Goal: Transaction & Acquisition: Purchase product/service

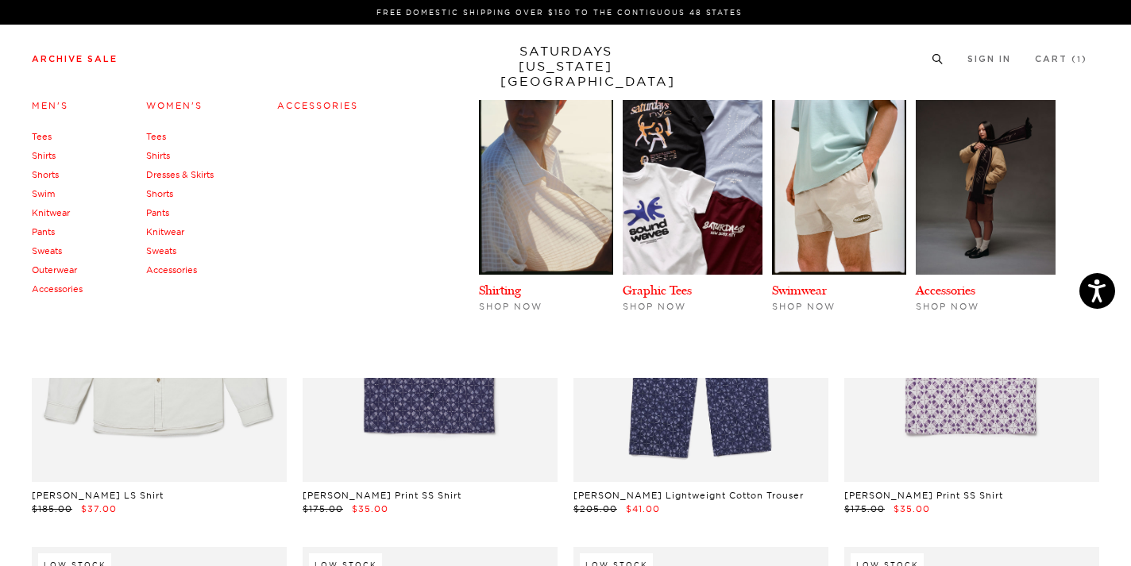
click at [52, 257] on link "Sweats" at bounding box center [47, 250] width 30 height 11
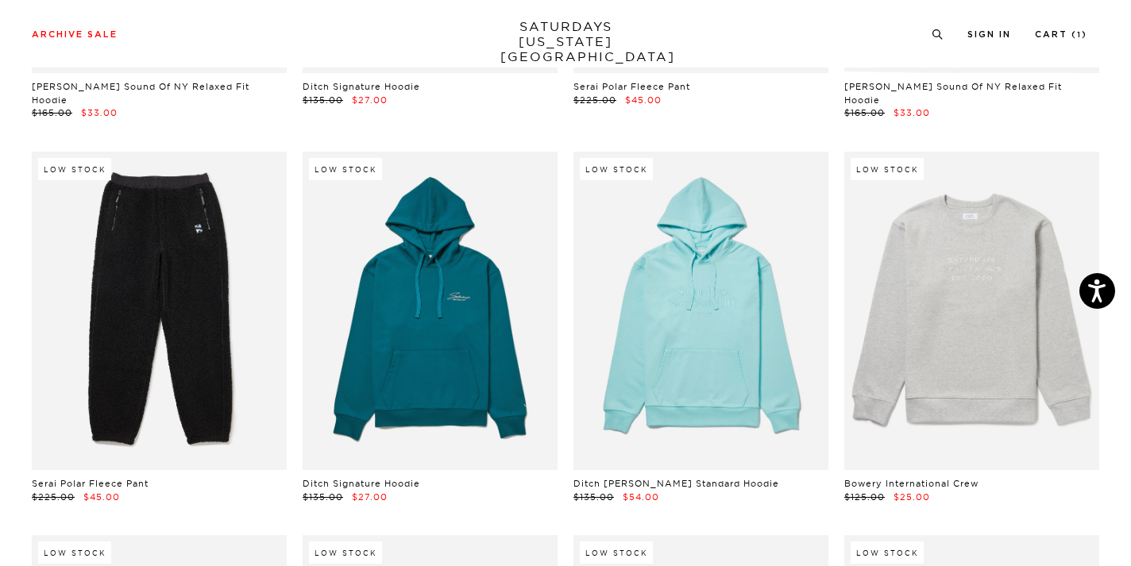
scroll to position [3478, 0]
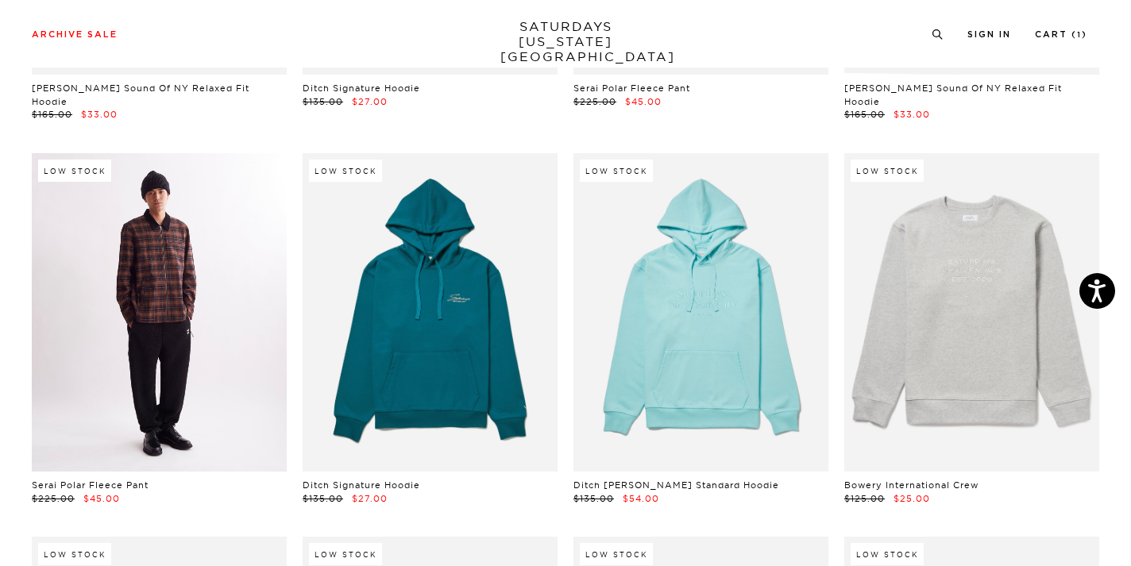
click at [165, 245] on link at bounding box center [159, 312] width 255 height 319
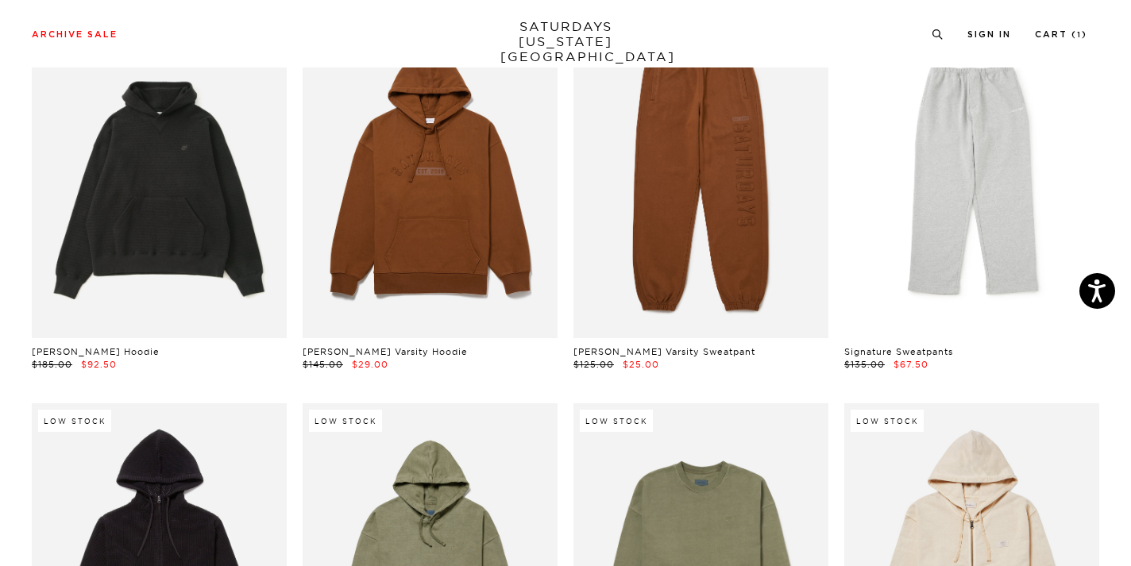
scroll to position [889, 0]
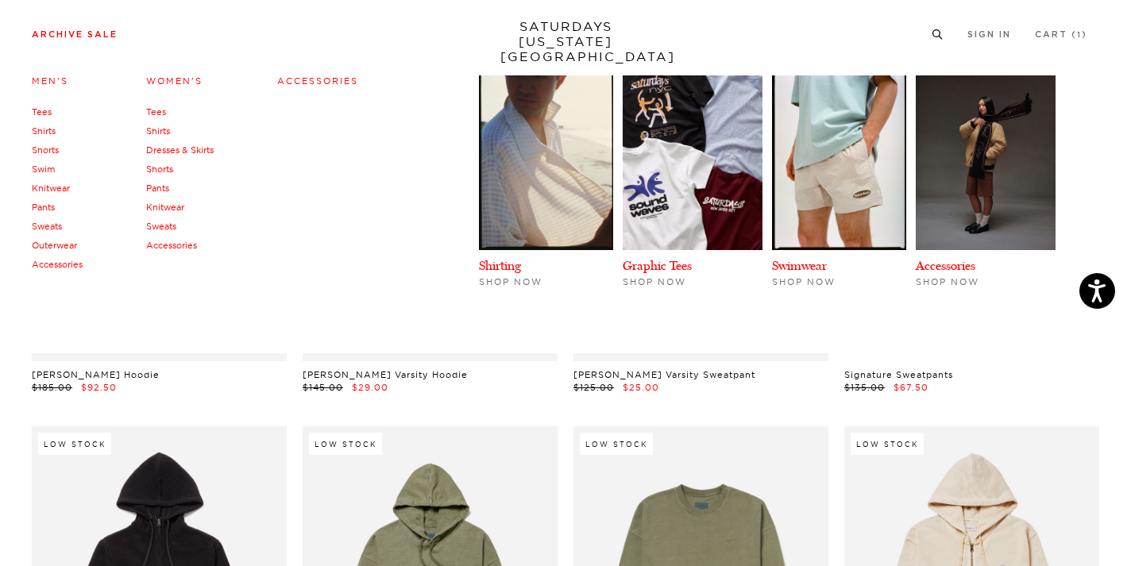
click at [79, 37] on link "Archive Sale" at bounding box center [75, 34] width 86 height 9
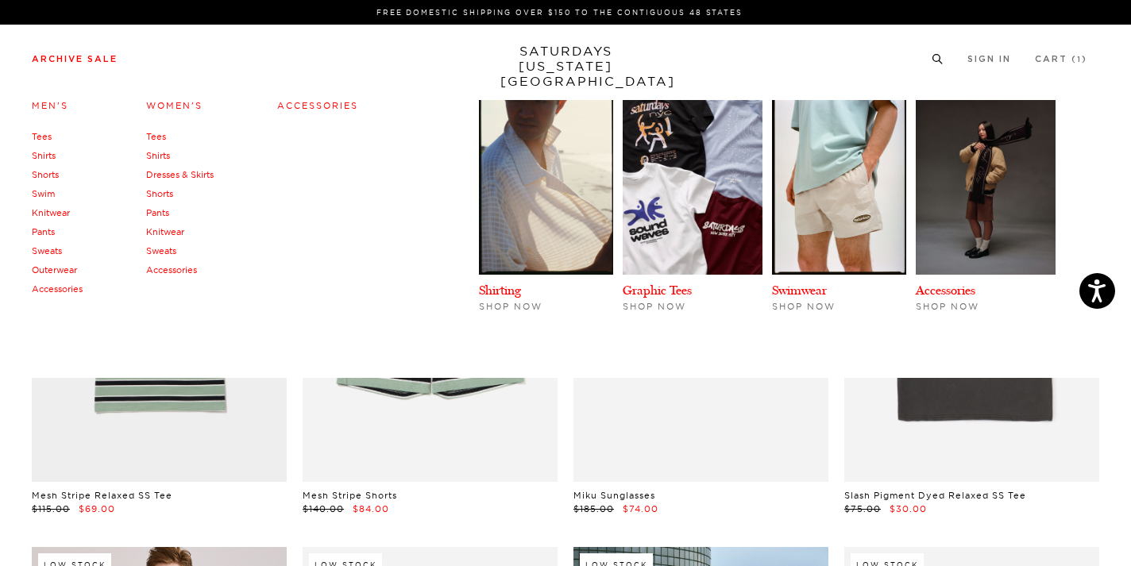
click at [46, 153] on link "Shirts" at bounding box center [44, 155] width 24 height 11
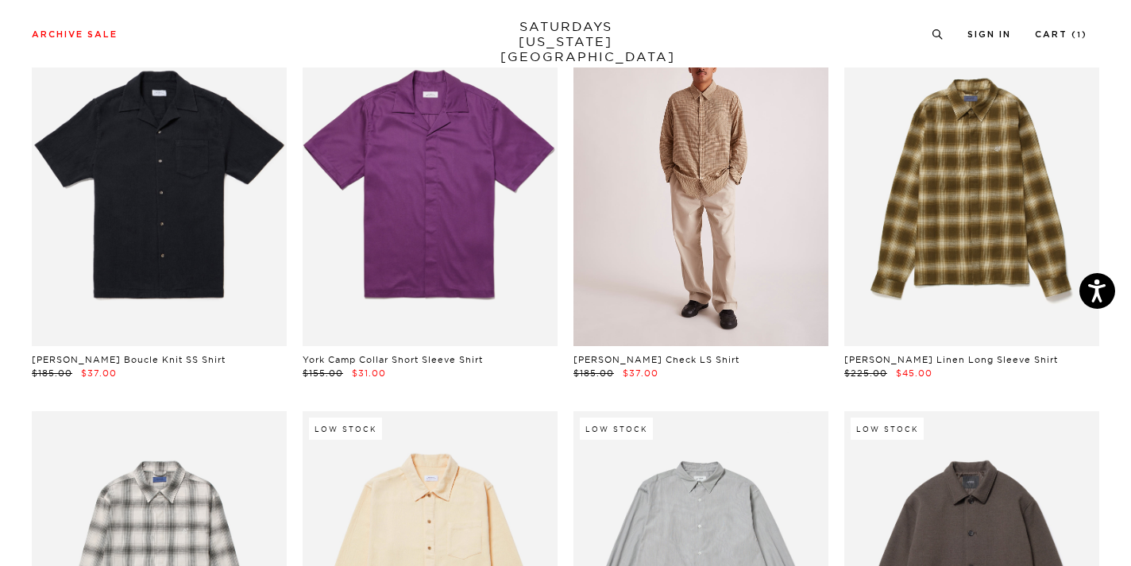
scroll to position [3131, 0]
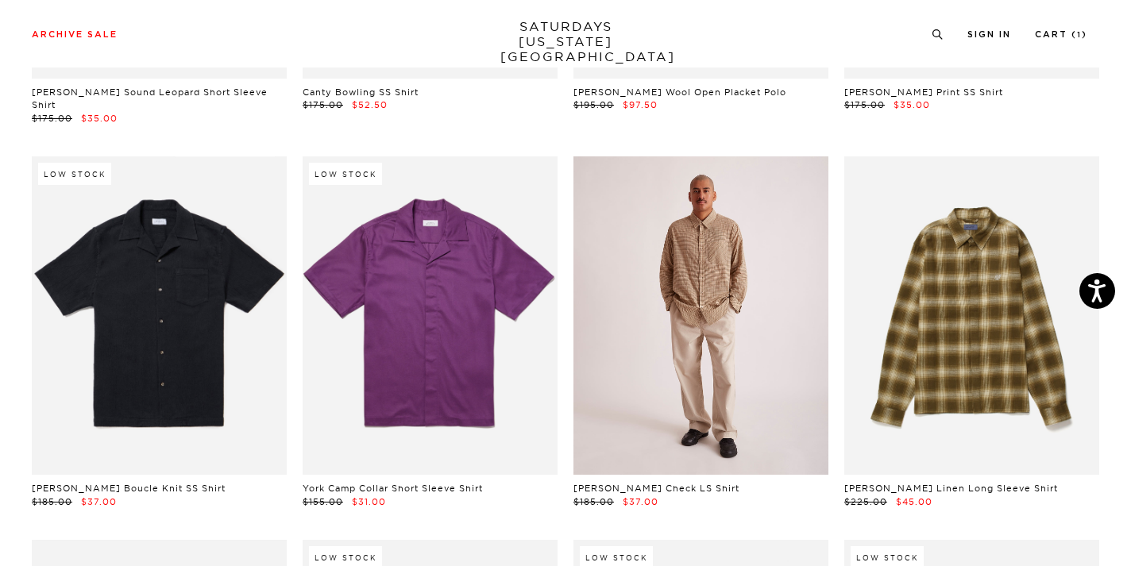
click at [702, 200] on link at bounding box center [701, 315] width 255 height 319
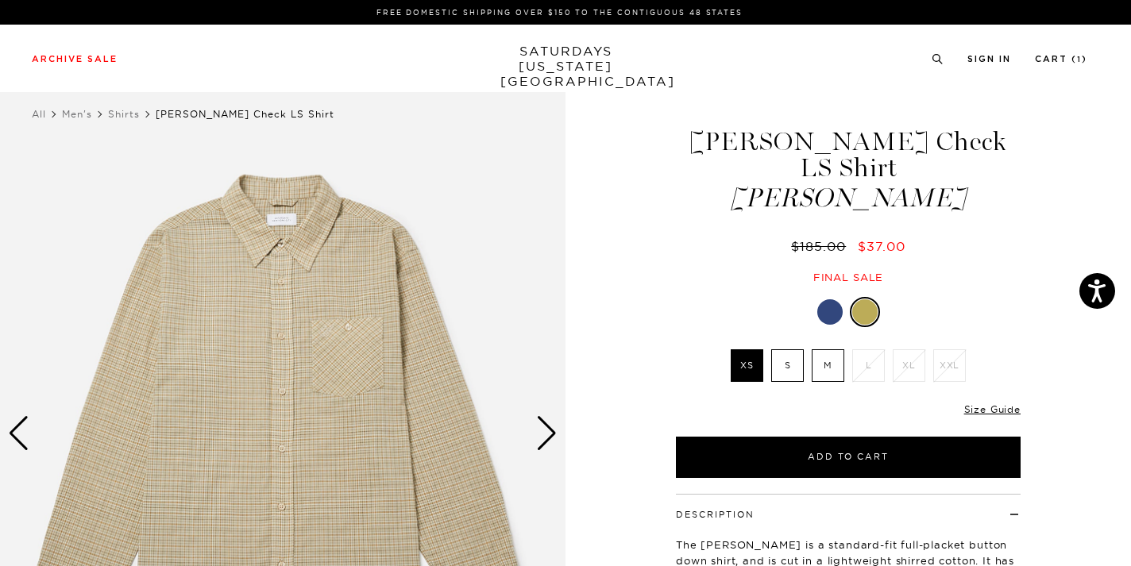
click at [829, 299] on div at bounding box center [829, 311] width 25 height 25
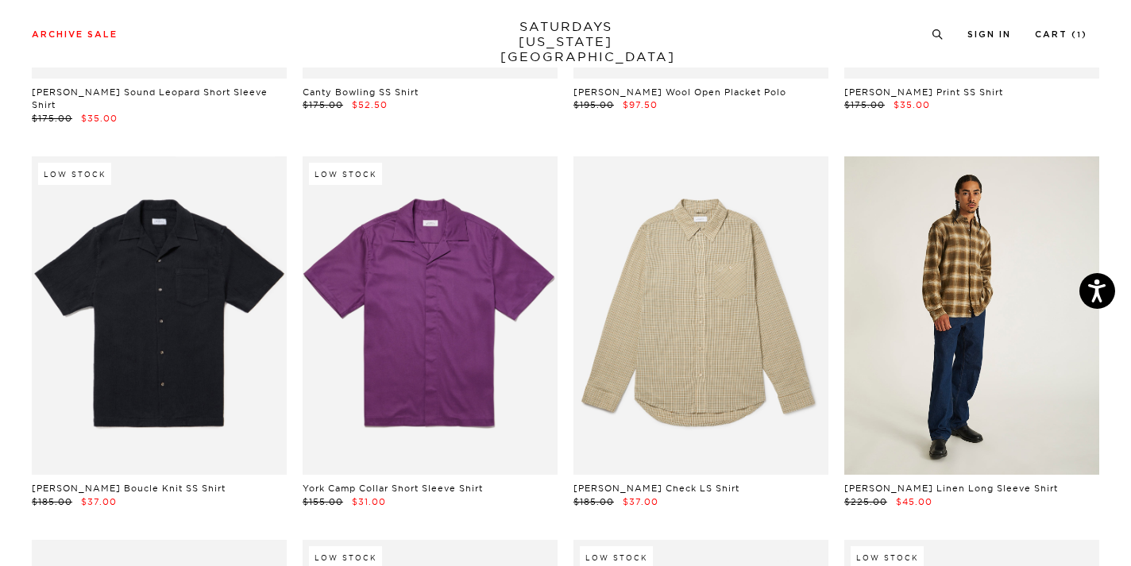
click at [1004, 307] on link at bounding box center [971, 315] width 255 height 319
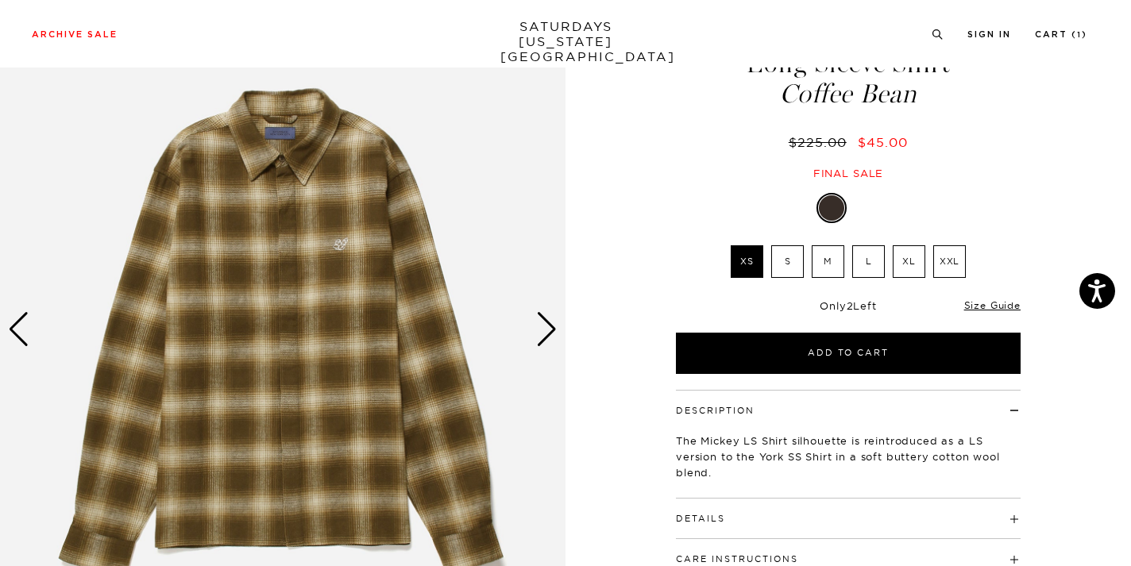
scroll to position [106, 0]
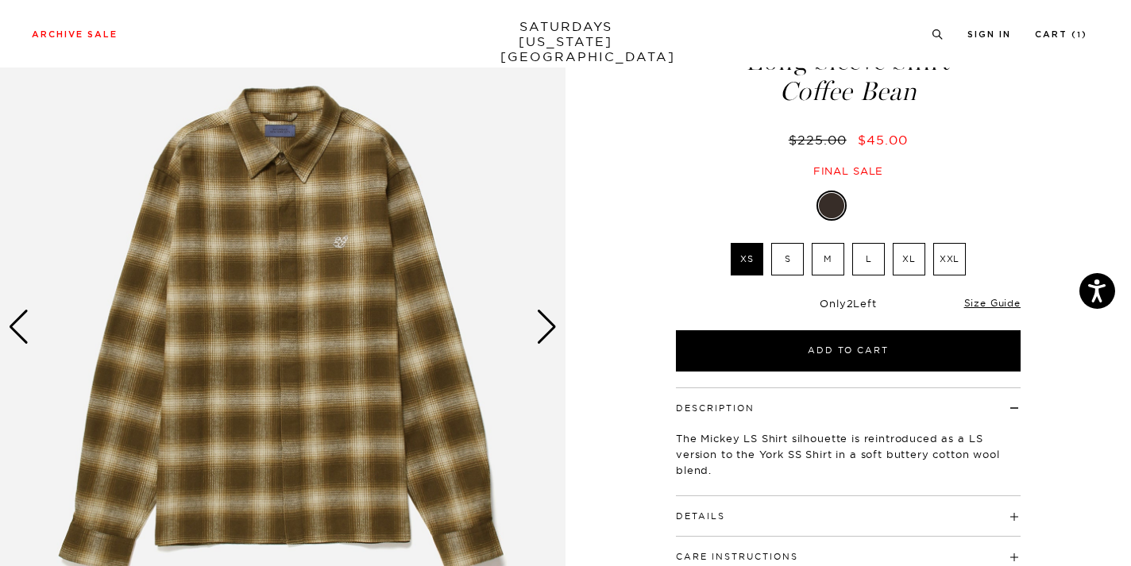
click at [539, 322] on div "Next slide" at bounding box center [546, 327] width 21 height 35
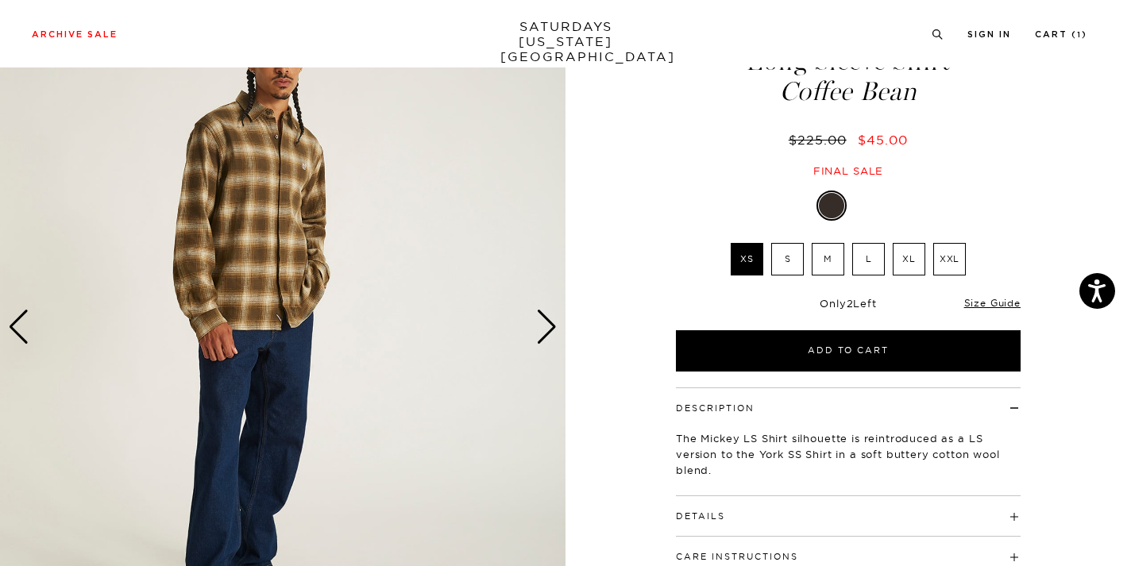
click at [539, 322] on div "Next slide" at bounding box center [546, 327] width 21 height 35
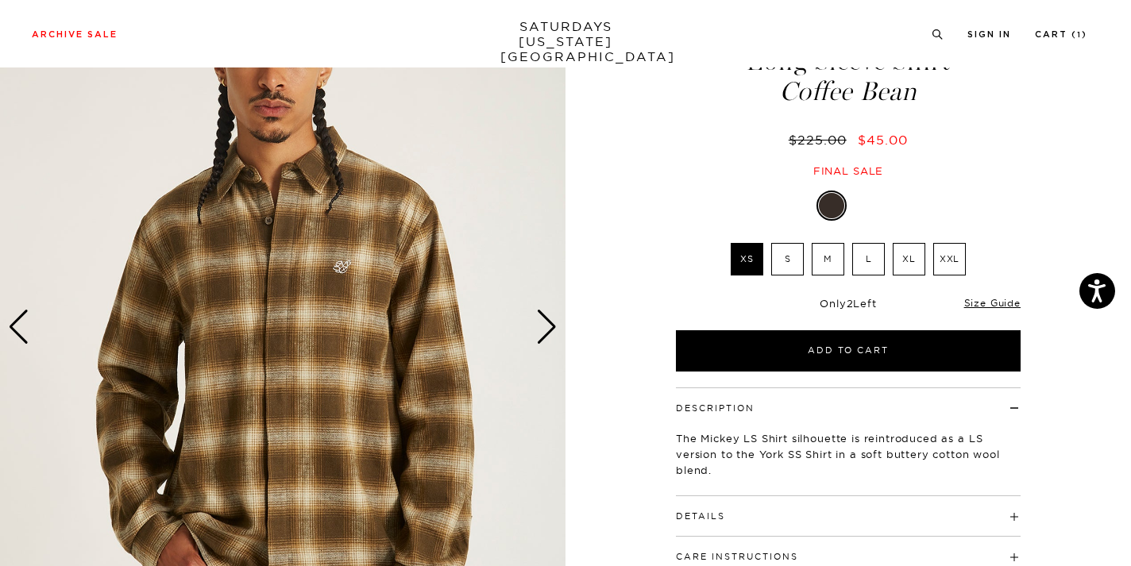
click at [539, 322] on div "Next slide" at bounding box center [546, 327] width 21 height 35
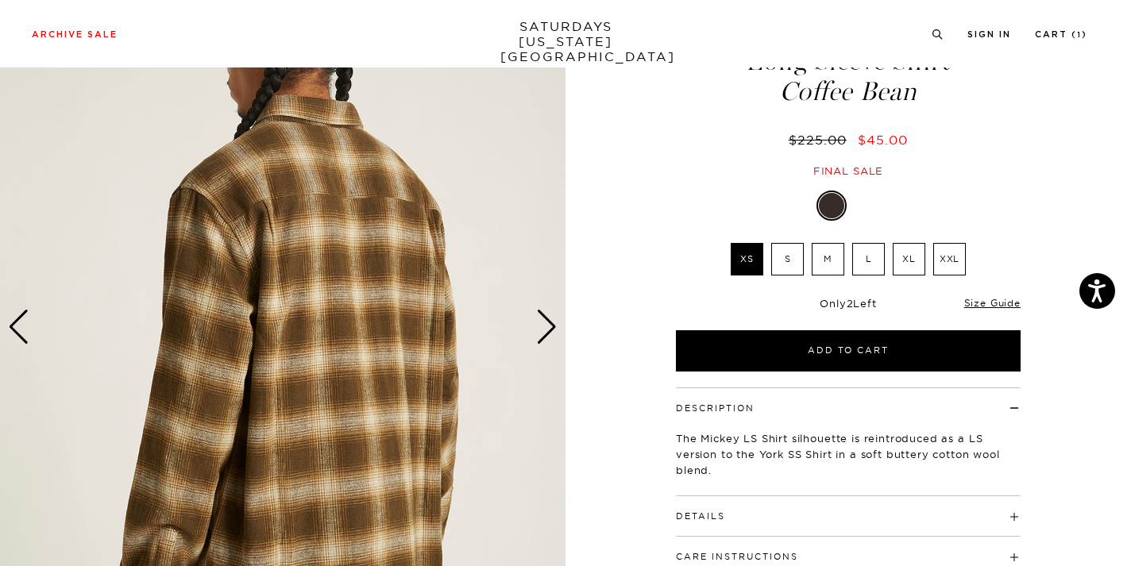
click at [539, 322] on div "Next slide" at bounding box center [546, 327] width 21 height 35
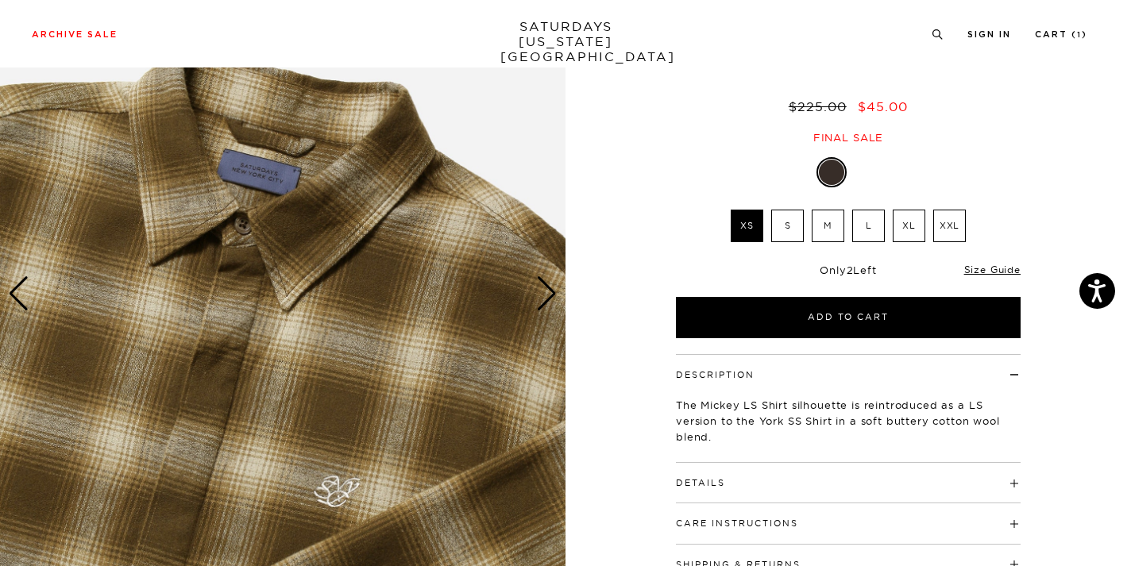
scroll to position [138, 0]
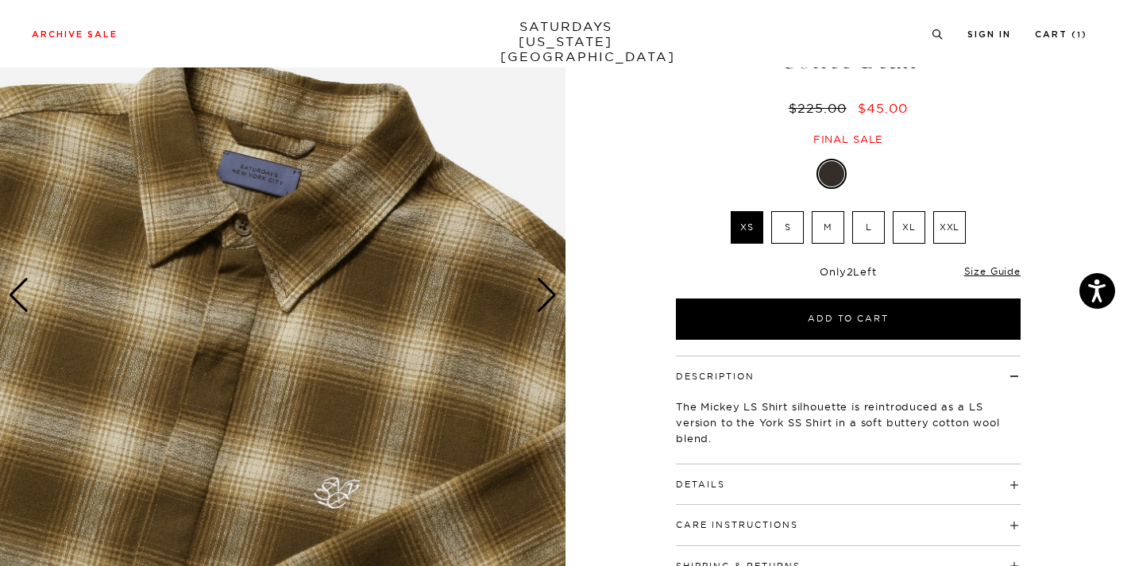
click at [873, 234] on label "L" at bounding box center [868, 227] width 33 height 33
click at [0, 0] on input "L" at bounding box center [0, 0] width 0 height 0
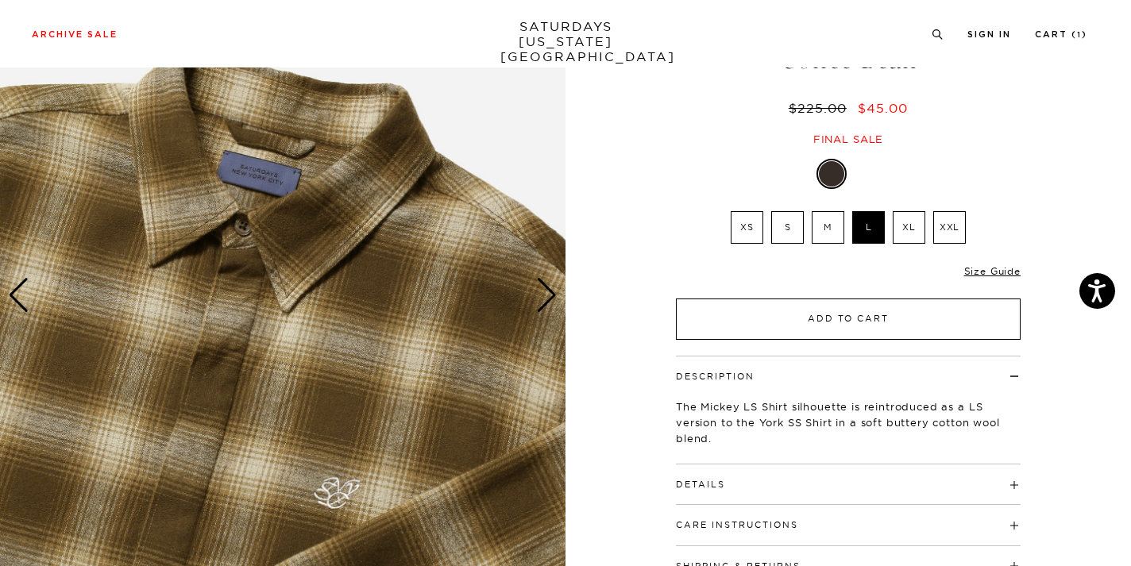
click at [781, 309] on button "Add to Cart" at bounding box center [848, 319] width 345 height 41
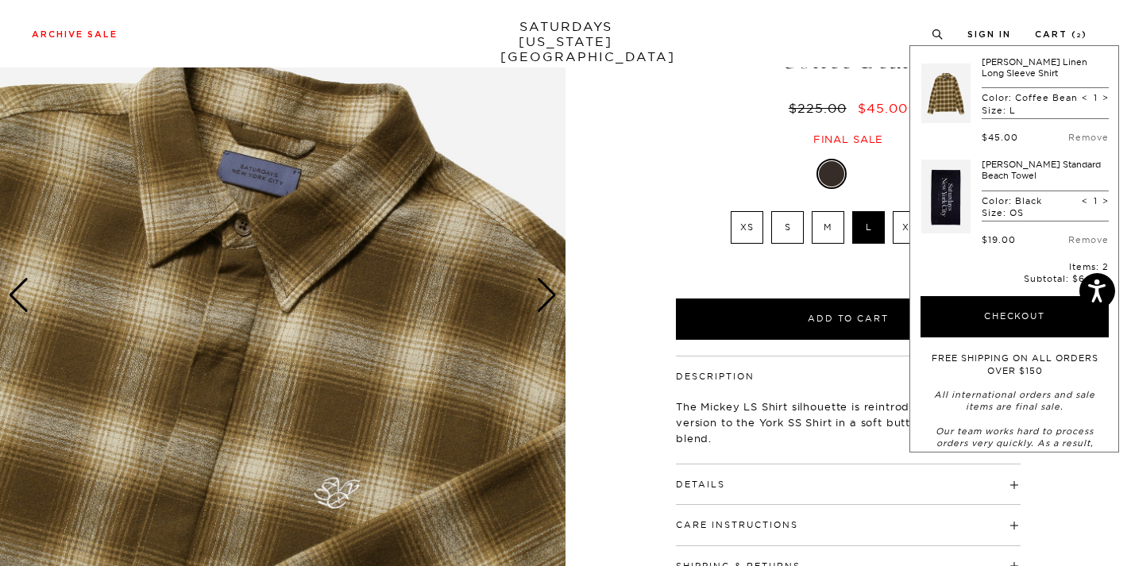
click at [654, 221] on div "Coffee Bean XS S M L XL XXL XS S" at bounding box center [848, 249] width 397 height 181
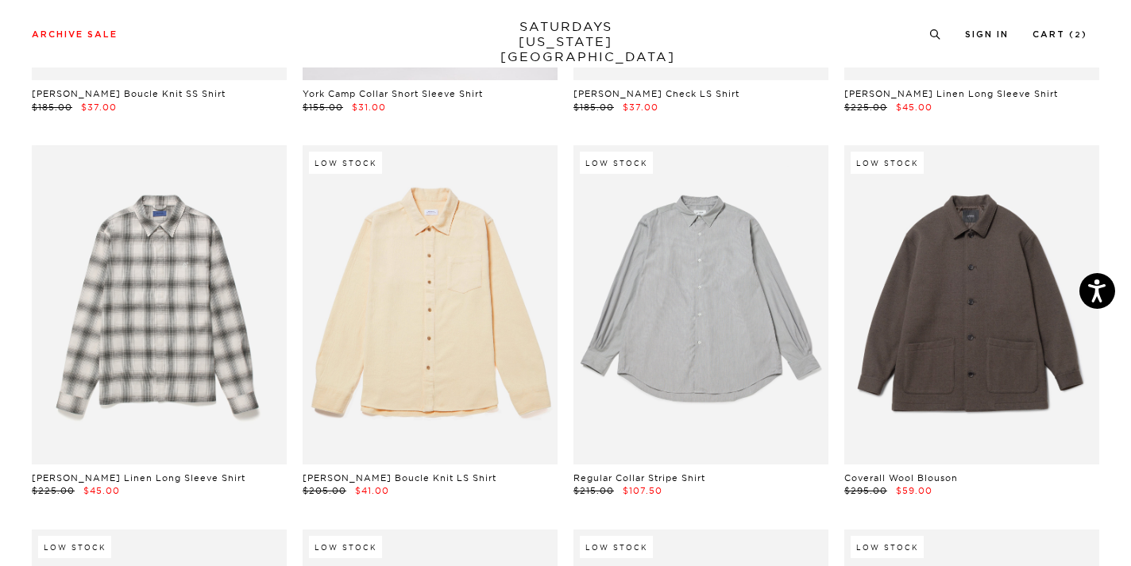
scroll to position [3525, 0]
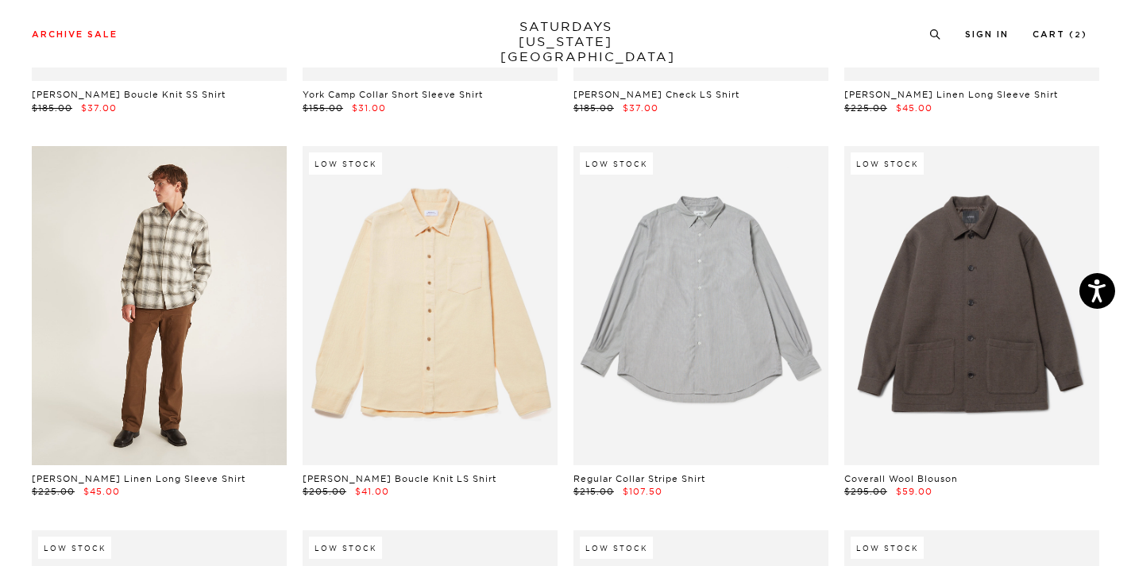
click at [213, 222] on link at bounding box center [159, 305] width 255 height 319
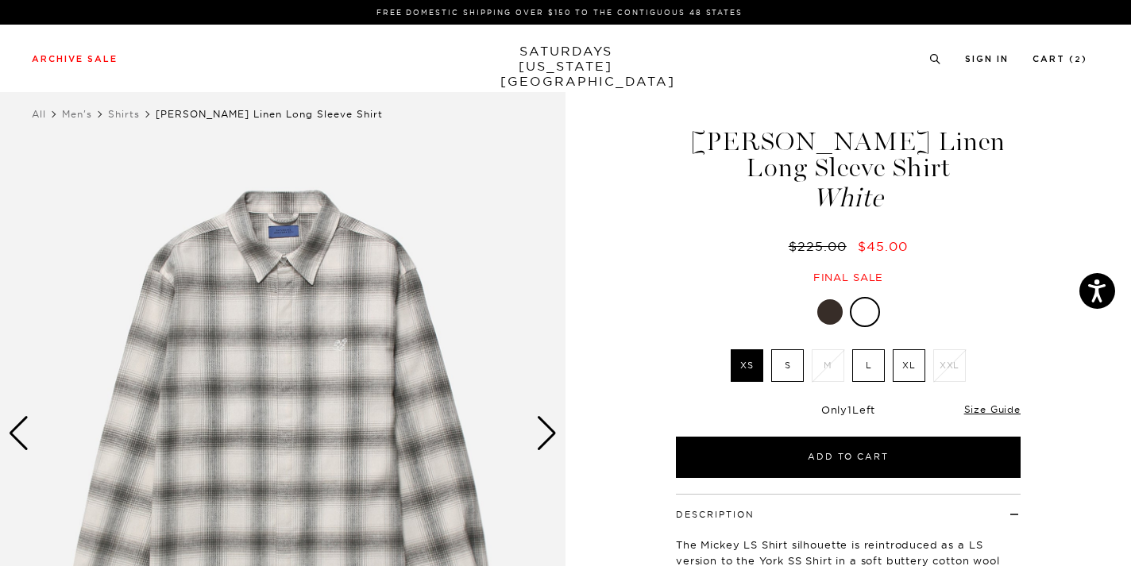
click at [836, 304] on div at bounding box center [829, 311] width 25 height 25
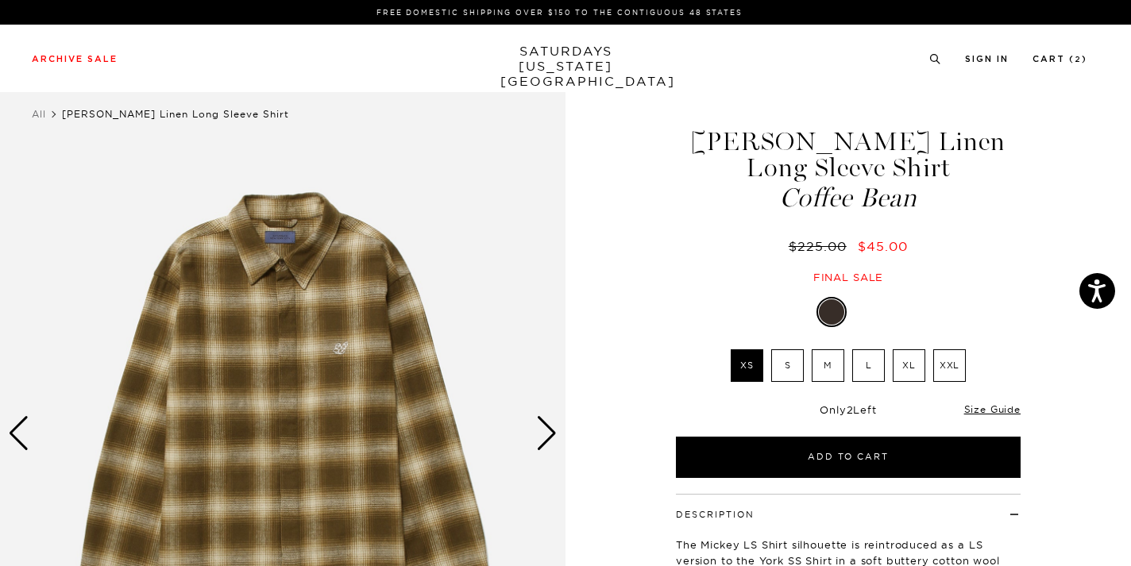
click at [870, 310] on div at bounding box center [866, 311] width 25 height 25
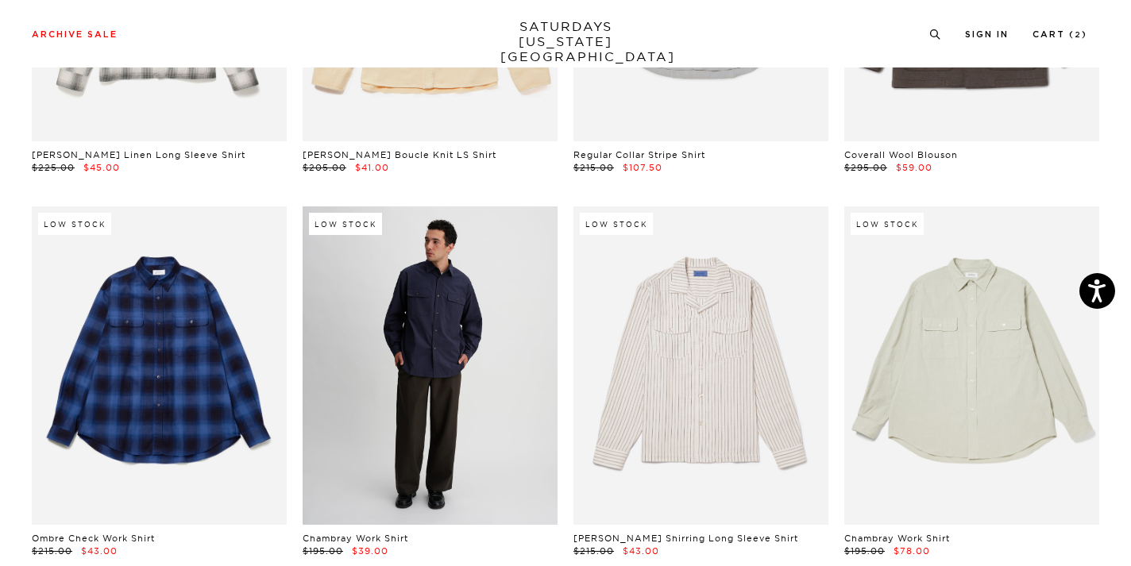
scroll to position [3846, 0]
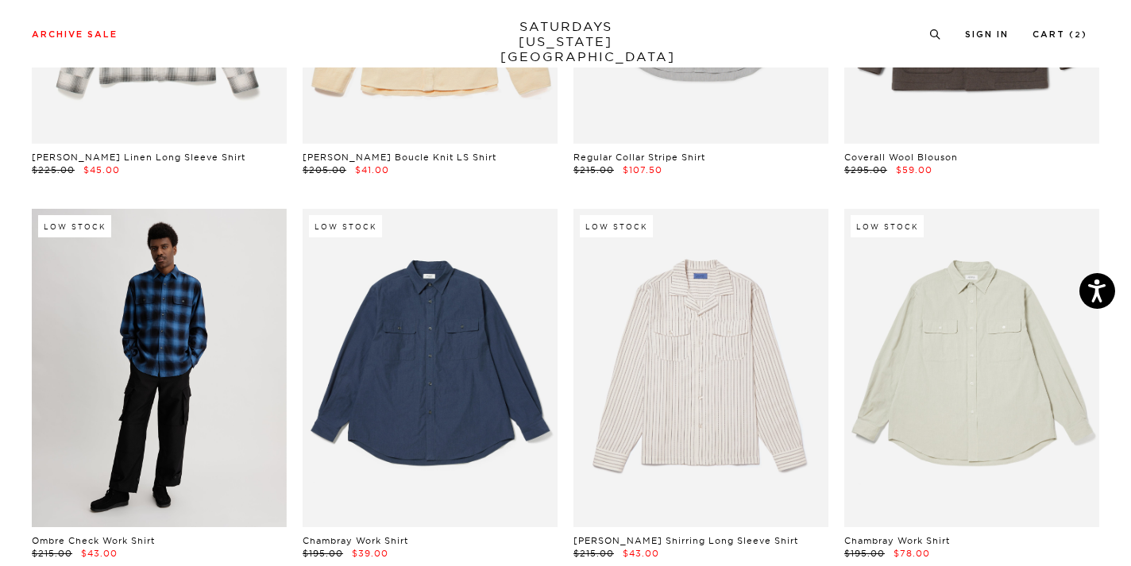
click at [171, 305] on link at bounding box center [159, 368] width 255 height 319
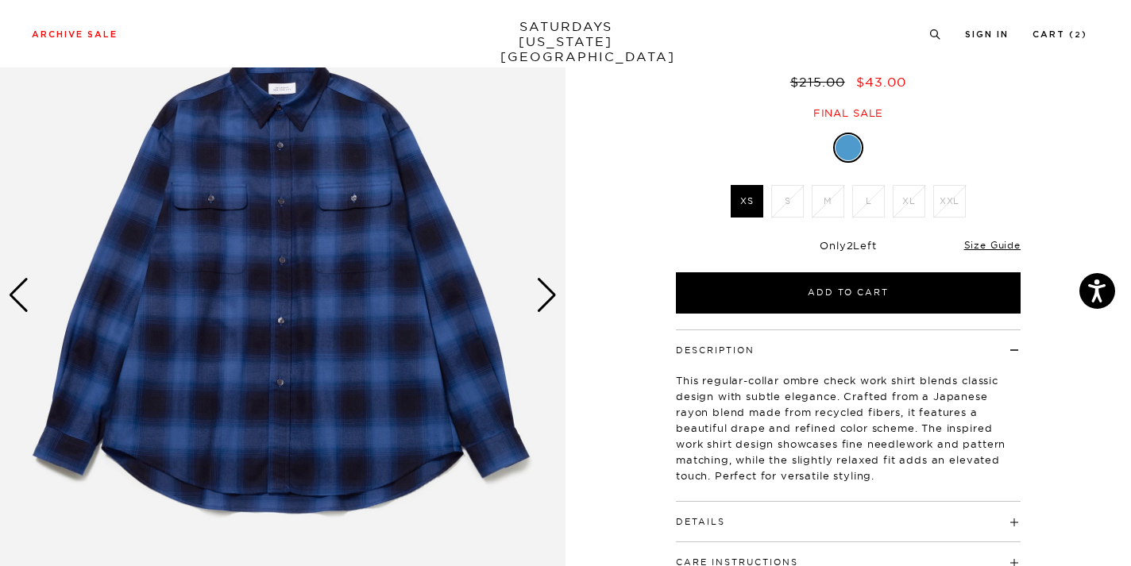
scroll to position [139, 0]
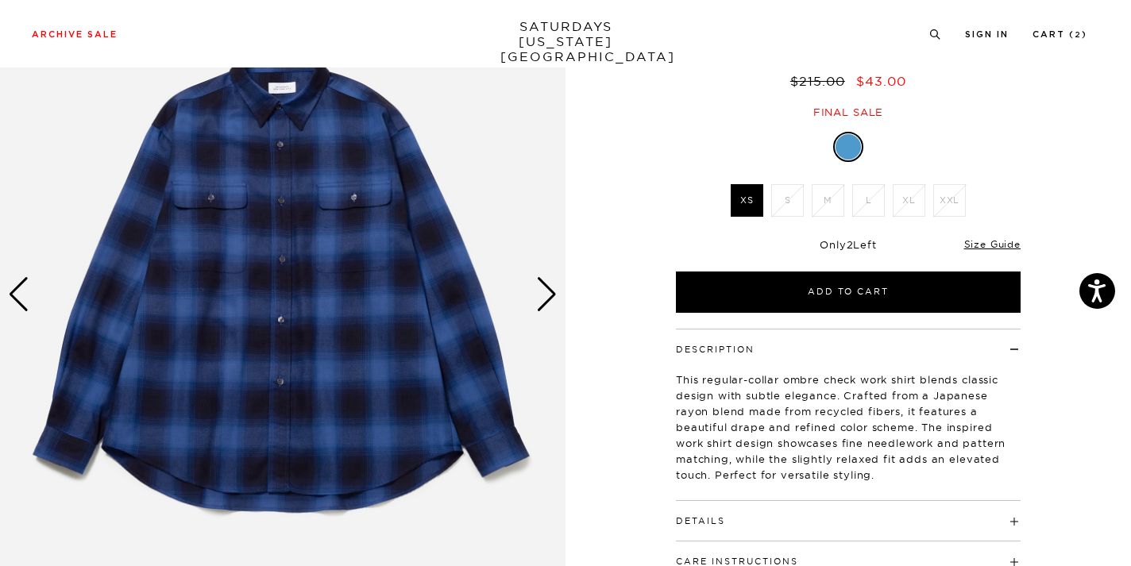
click at [551, 295] on div "Next slide" at bounding box center [546, 294] width 21 height 35
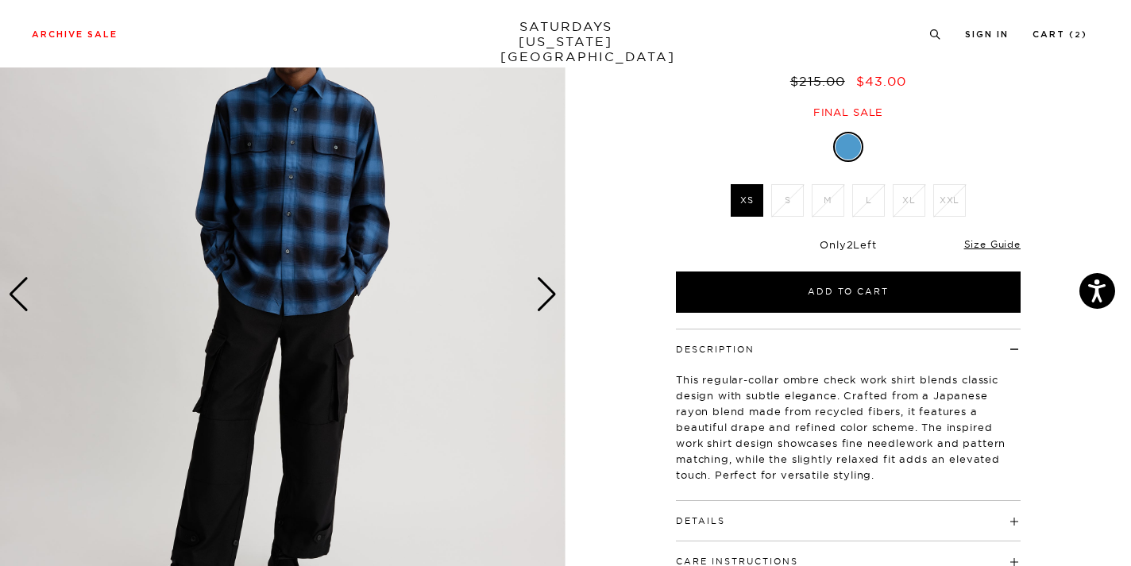
click at [551, 295] on div "Next slide" at bounding box center [546, 294] width 21 height 35
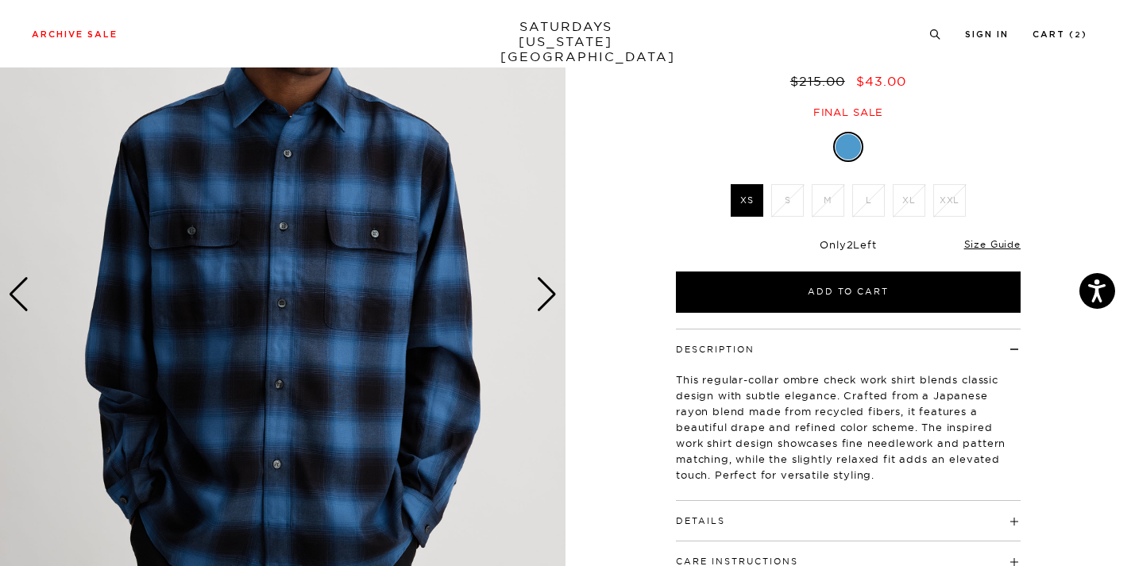
click at [551, 295] on div "Next slide" at bounding box center [546, 294] width 21 height 35
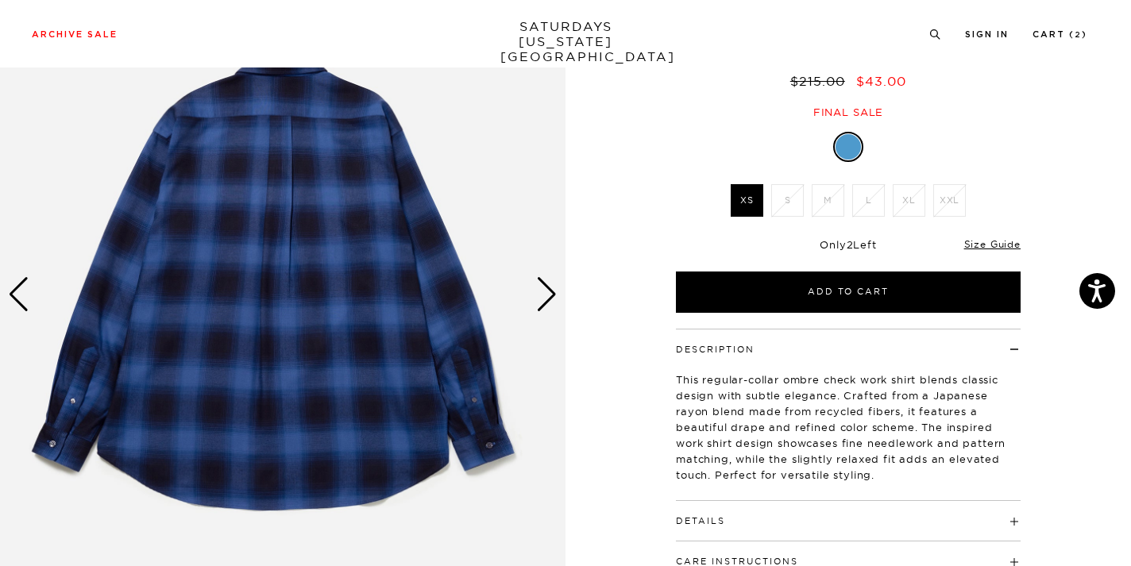
click at [551, 295] on div "Next slide" at bounding box center [546, 294] width 21 height 35
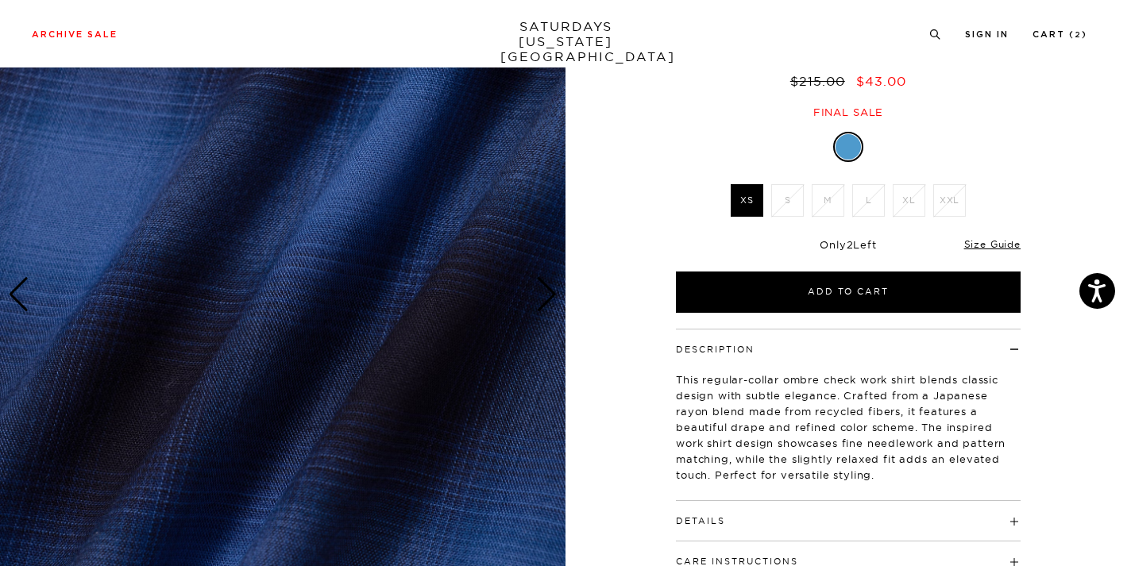
click at [551, 295] on div "Next slide" at bounding box center [546, 294] width 21 height 35
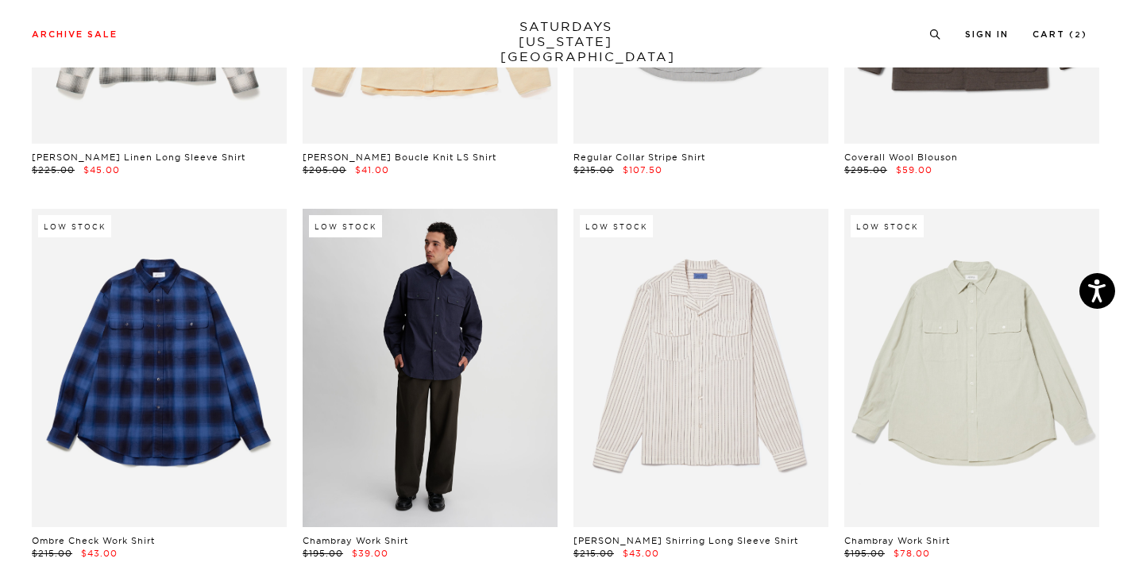
click at [506, 316] on link at bounding box center [430, 368] width 255 height 319
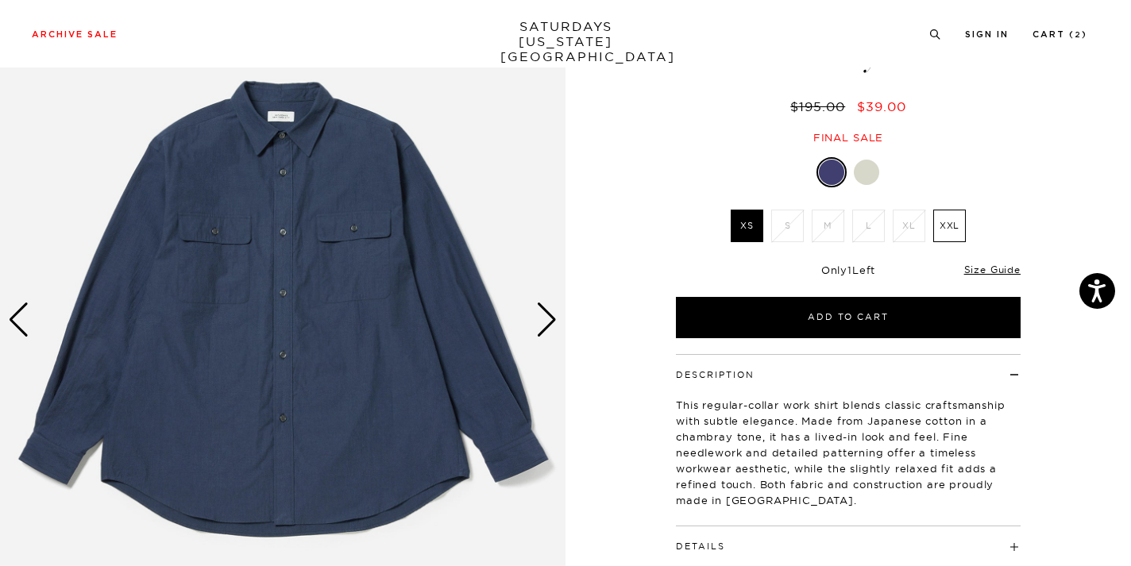
scroll to position [116, 0]
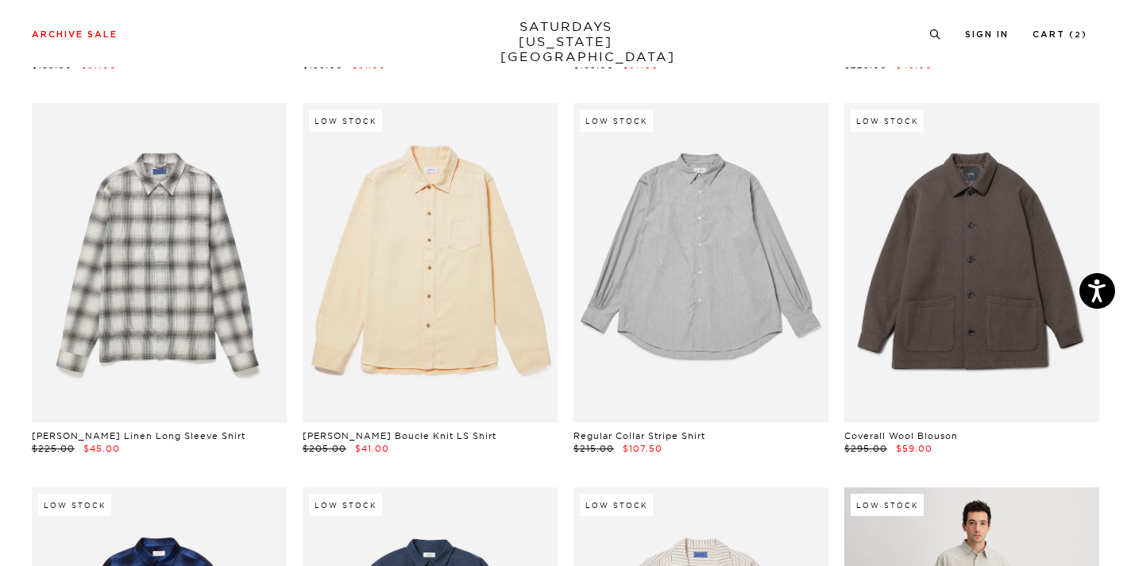
scroll to position [3471, 0]
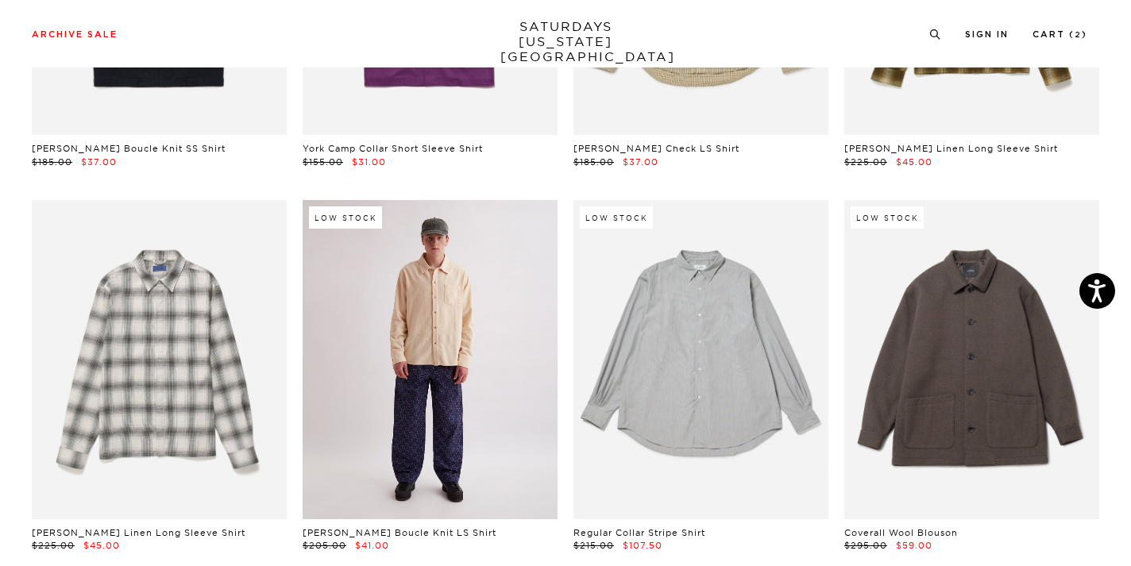
click at [450, 253] on link at bounding box center [430, 359] width 255 height 319
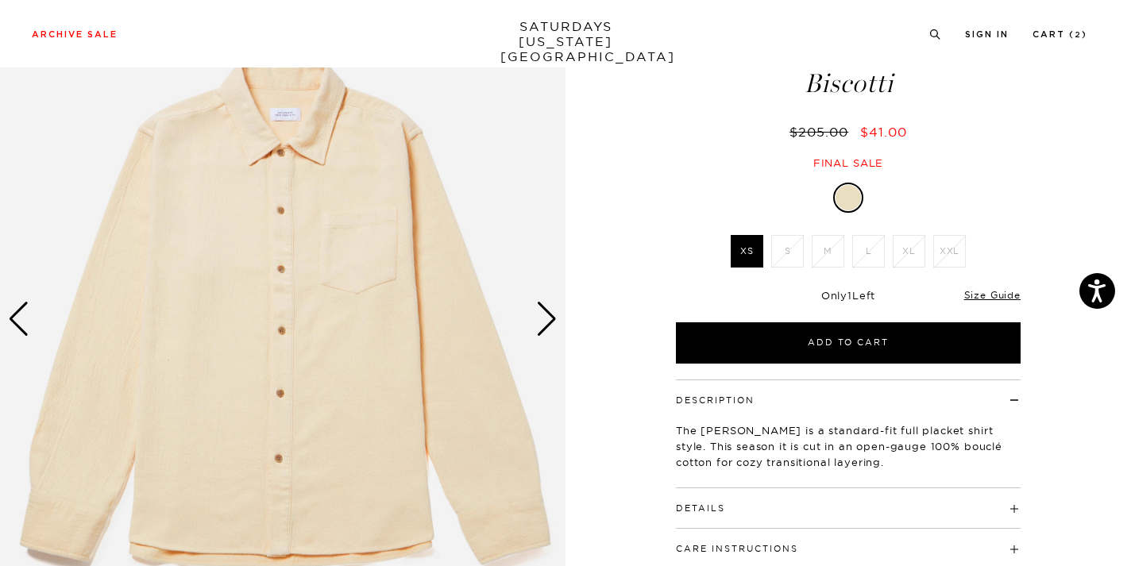
scroll to position [116, 0]
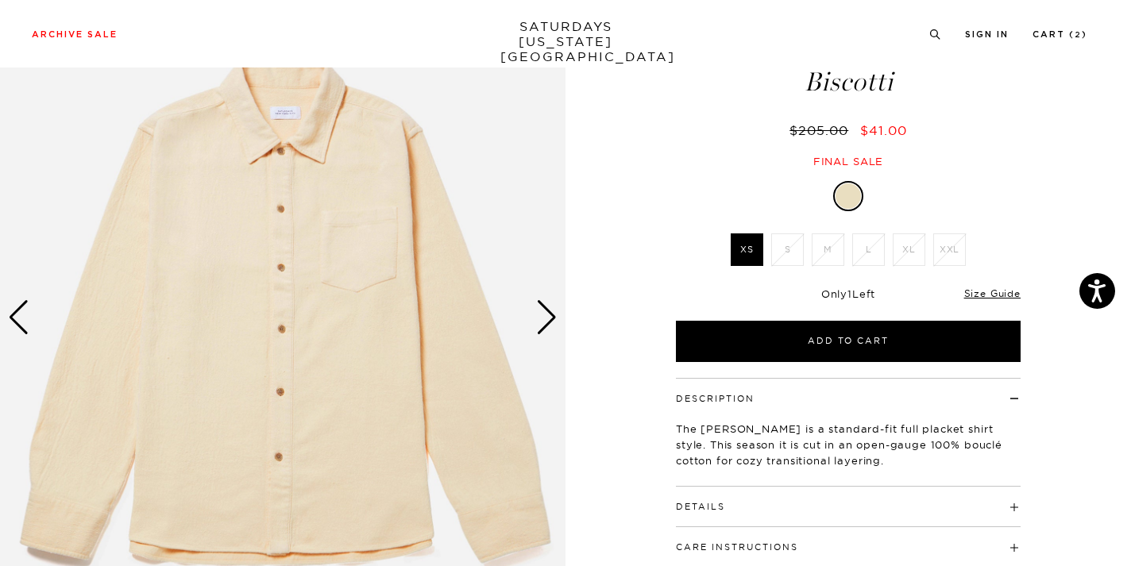
click at [538, 319] on div "Next slide" at bounding box center [546, 317] width 21 height 35
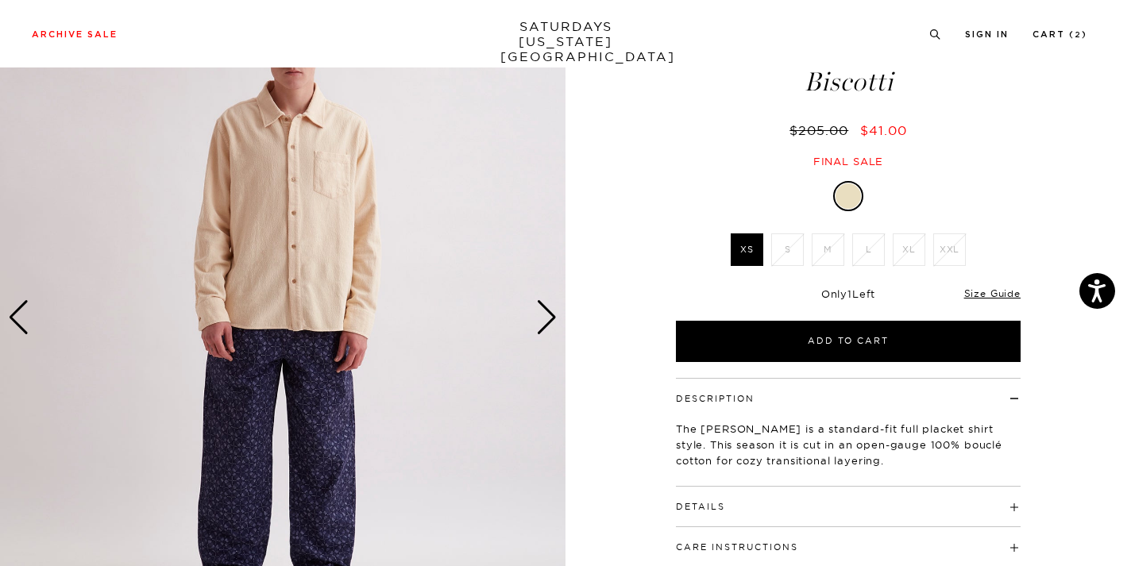
click at [538, 319] on div "Next slide" at bounding box center [546, 317] width 21 height 35
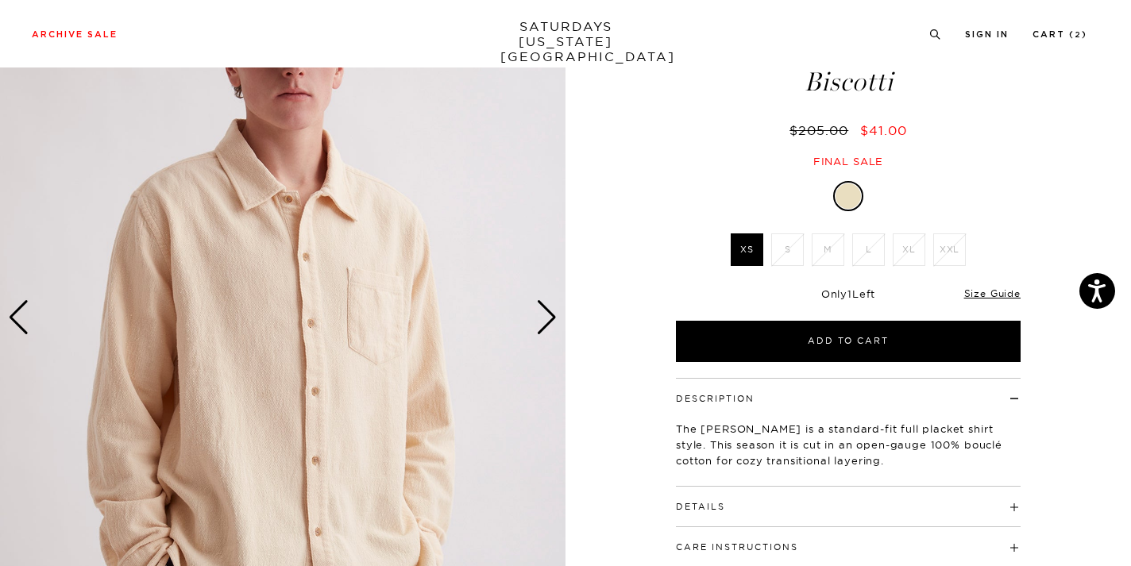
click at [538, 319] on div "Next slide" at bounding box center [546, 317] width 21 height 35
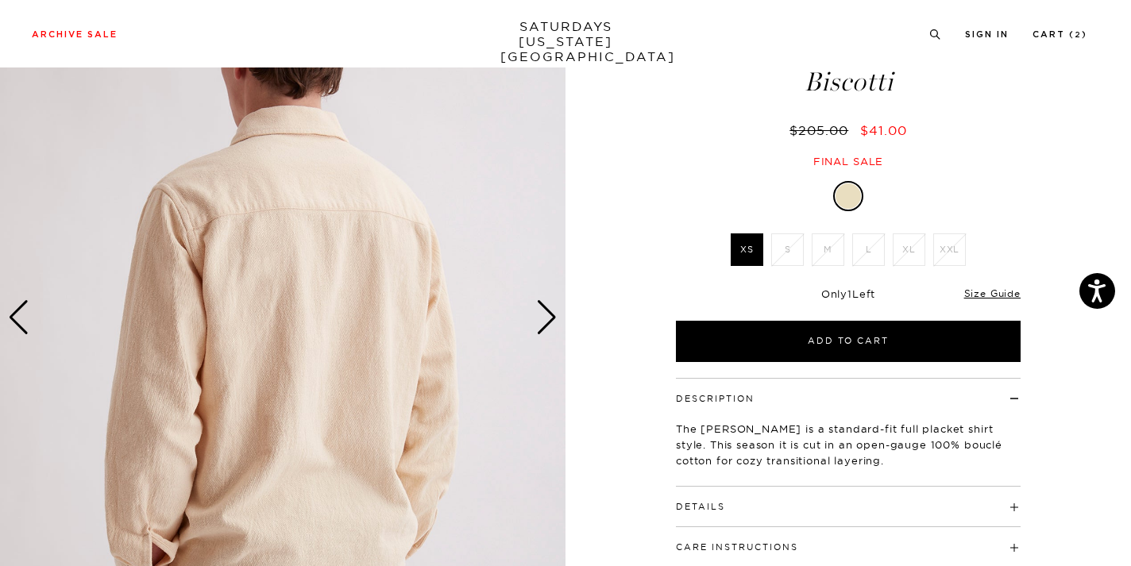
click at [538, 319] on div "Next slide" at bounding box center [546, 317] width 21 height 35
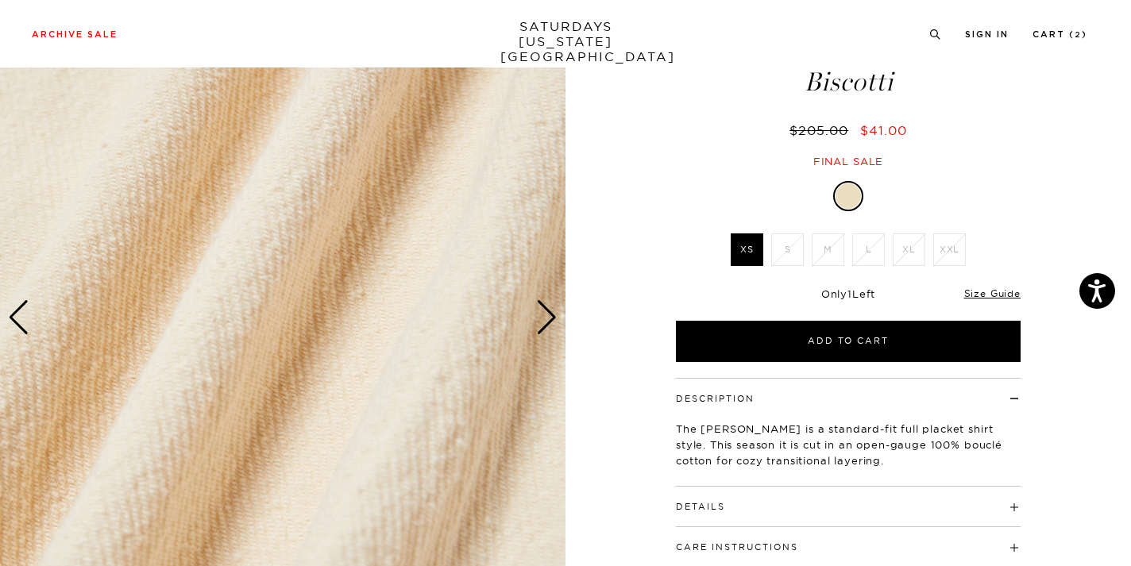
click at [538, 319] on div "Next slide" at bounding box center [546, 317] width 21 height 35
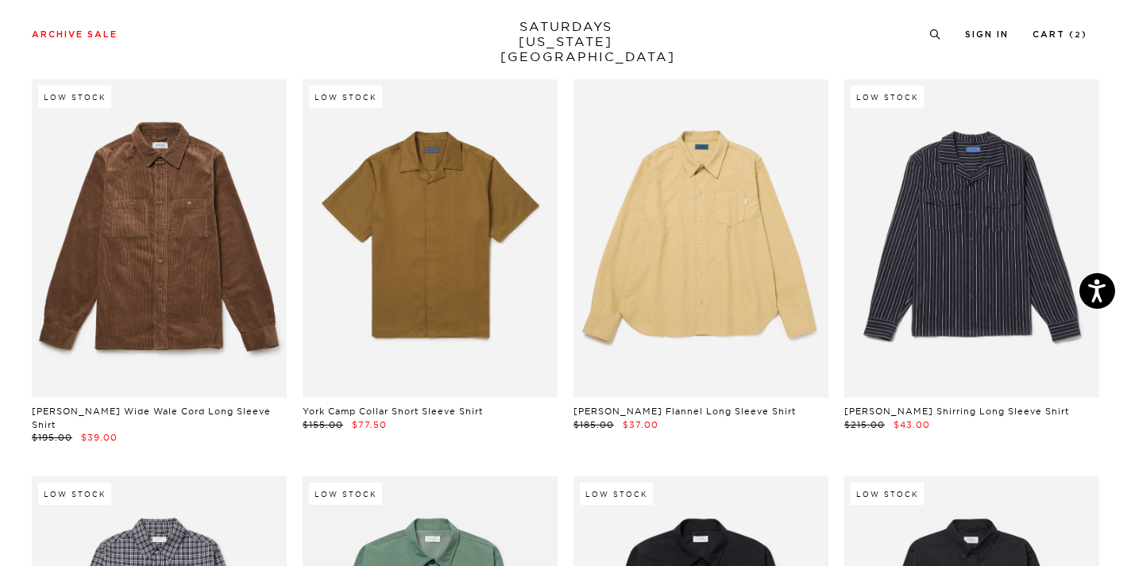
scroll to position [4228, 0]
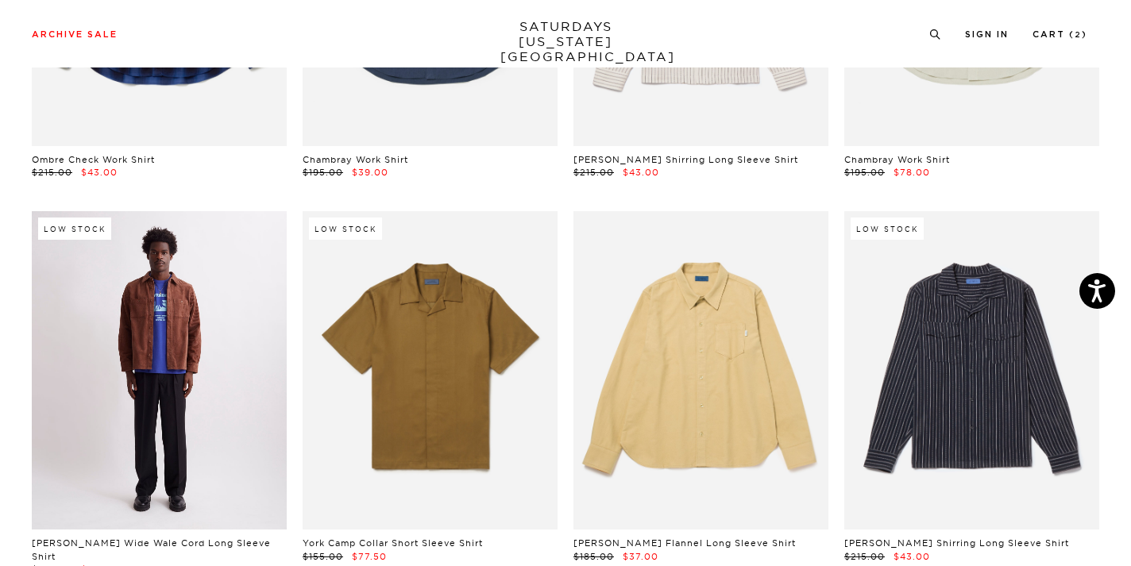
click at [183, 265] on link at bounding box center [159, 370] width 255 height 319
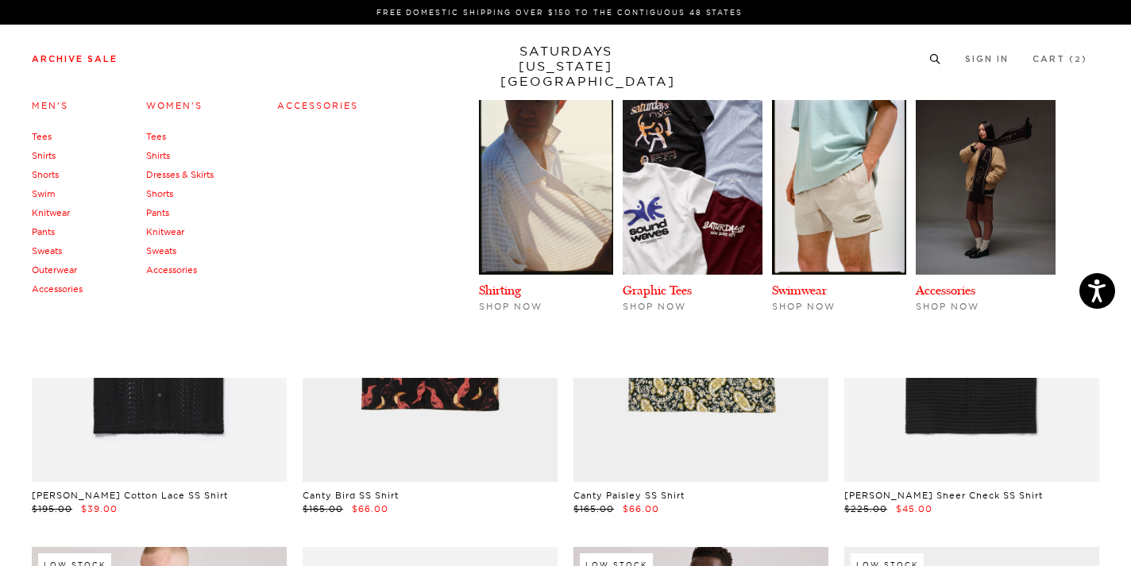
click at [47, 234] on link "Pants" at bounding box center [43, 231] width 23 height 11
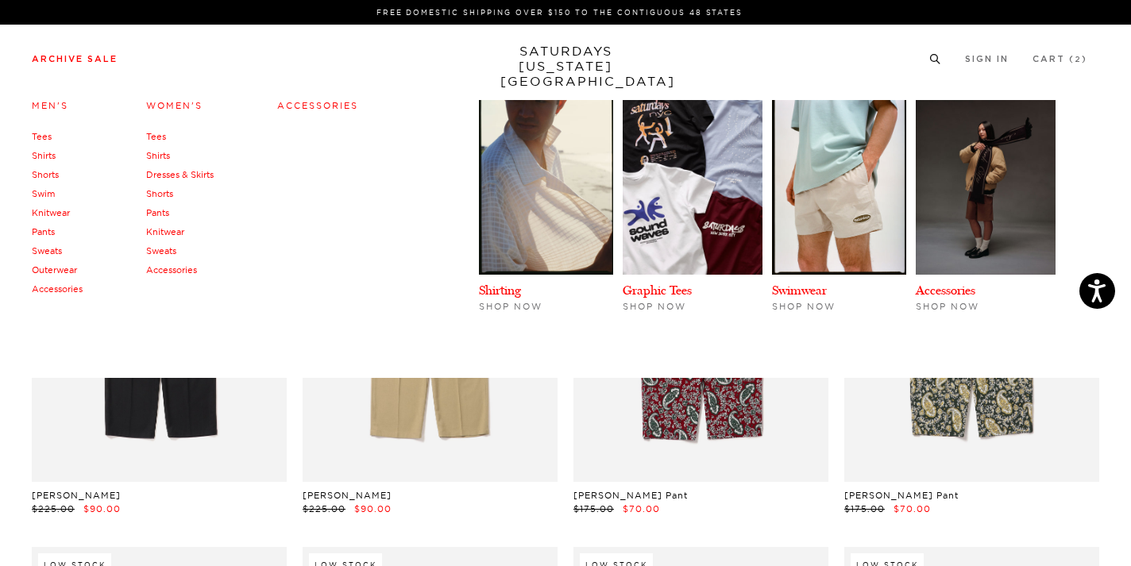
click at [42, 137] on link "Tees" at bounding box center [42, 136] width 20 height 11
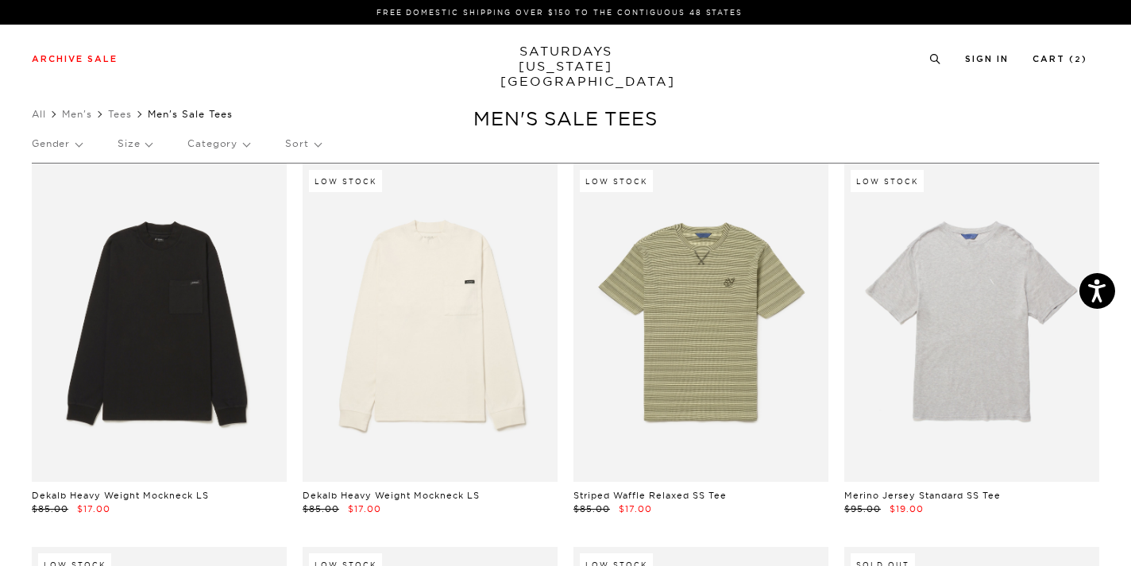
click at [136, 151] on p "Size" at bounding box center [135, 144] width 34 height 37
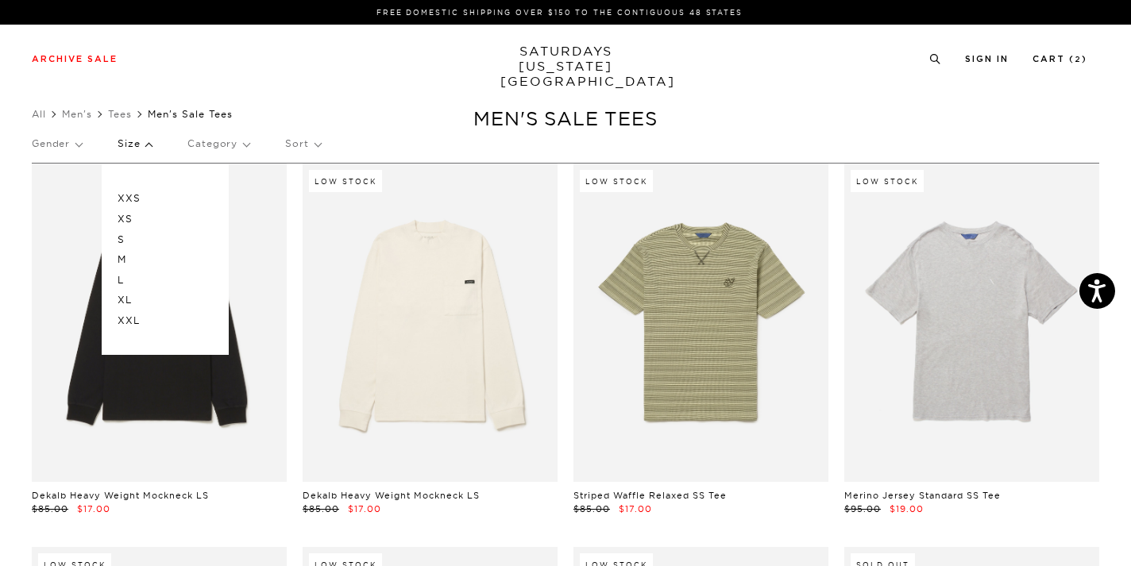
click at [128, 300] on p "XL" at bounding box center [165, 300] width 95 height 21
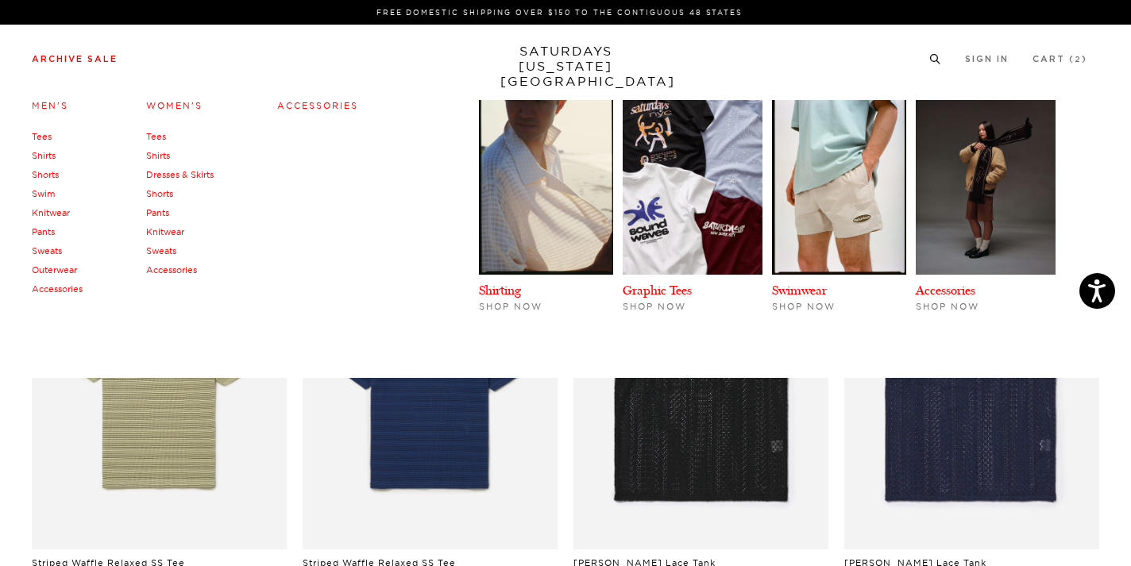
click at [51, 177] on link "Shorts" at bounding box center [45, 174] width 27 height 11
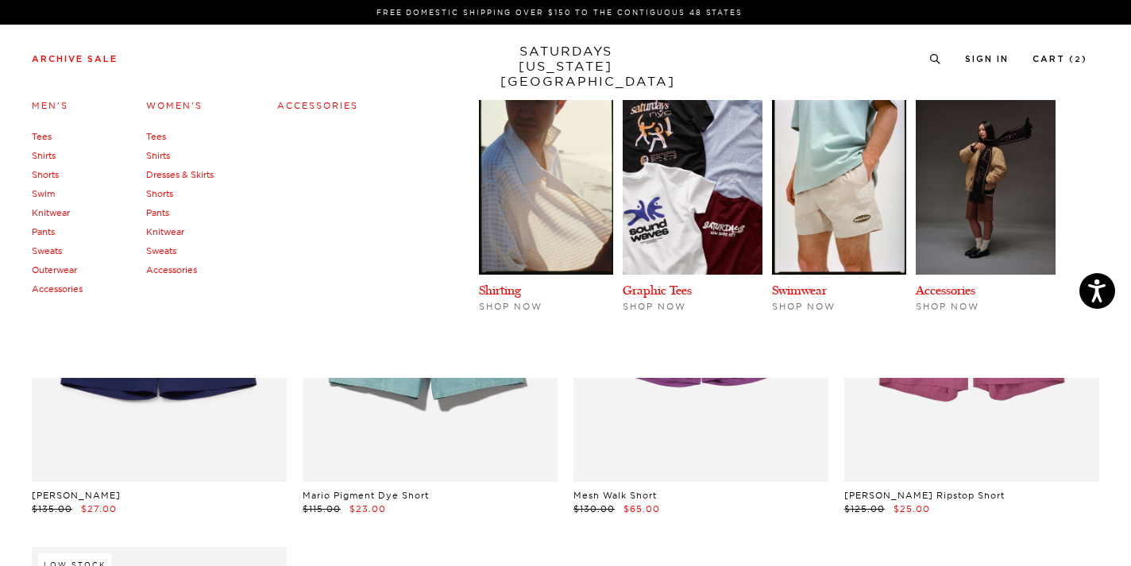
click at [52, 211] on link "Knitwear" at bounding box center [51, 212] width 38 height 11
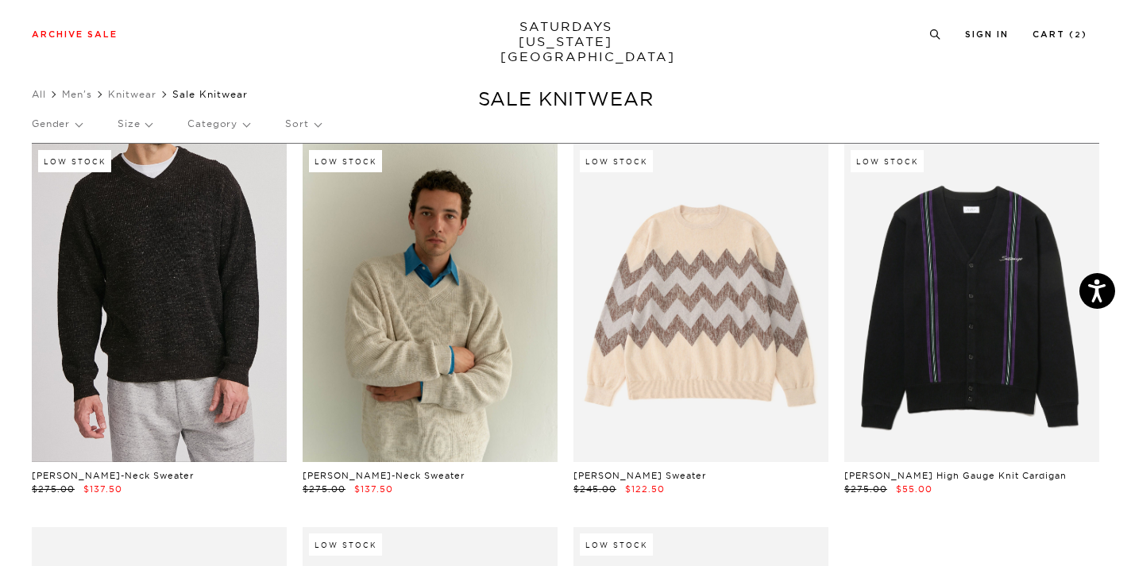
scroll to position [17, 4]
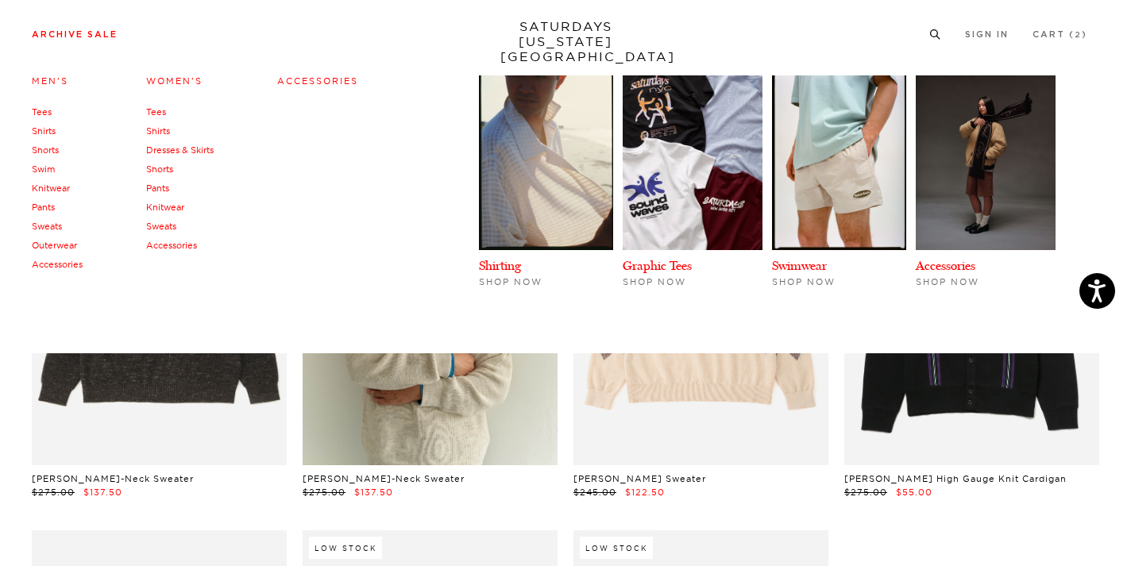
click at [51, 248] on link "Outerwear" at bounding box center [54, 245] width 45 height 11
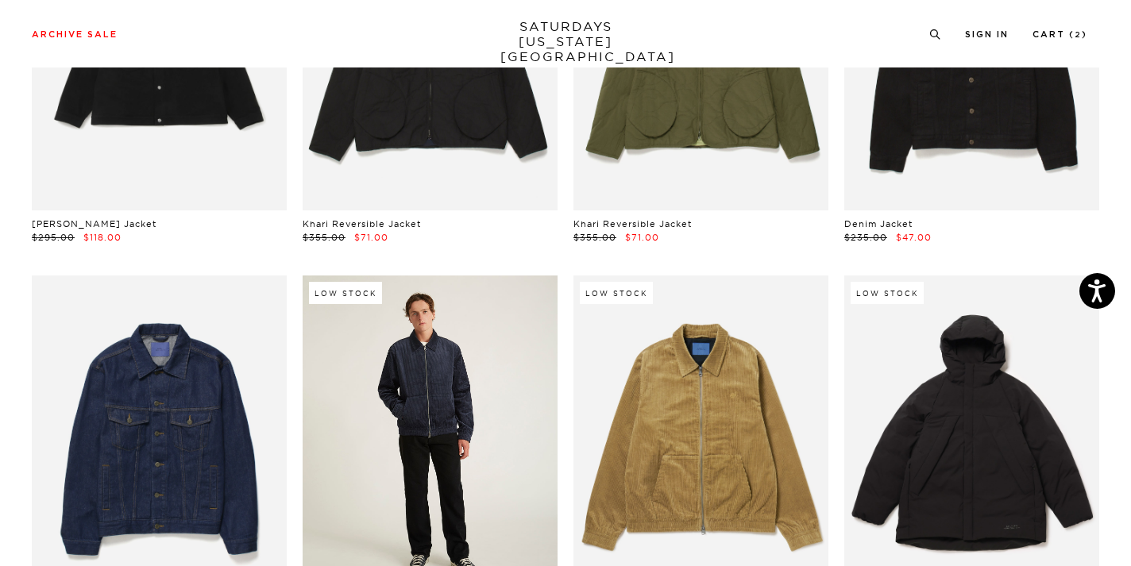
scroll to position [153, 0]
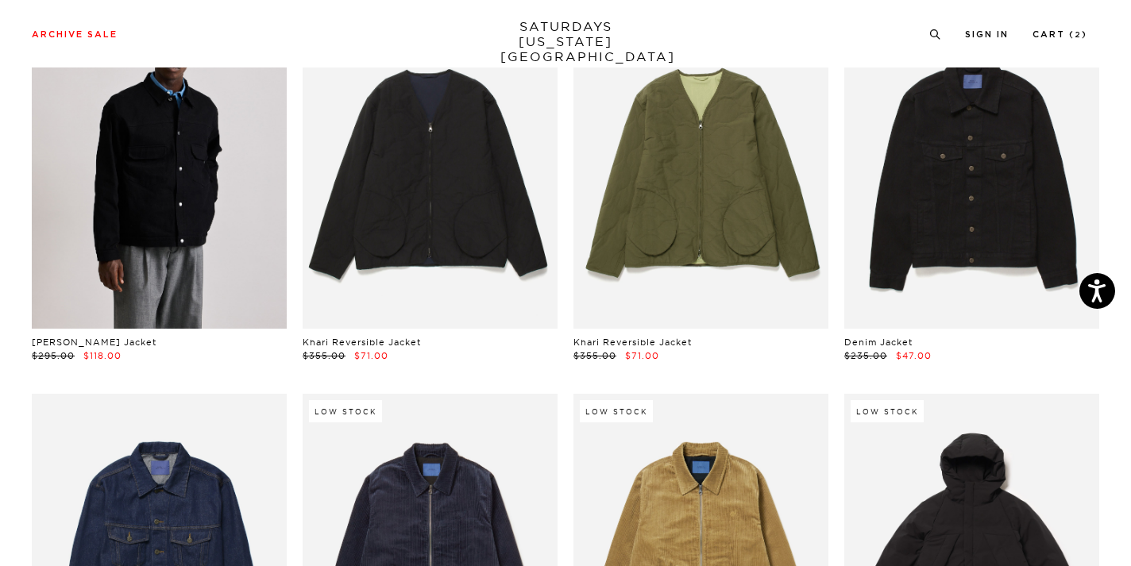
click at [161, 222] on link at bounding box center [159, 169] width 255 height 319
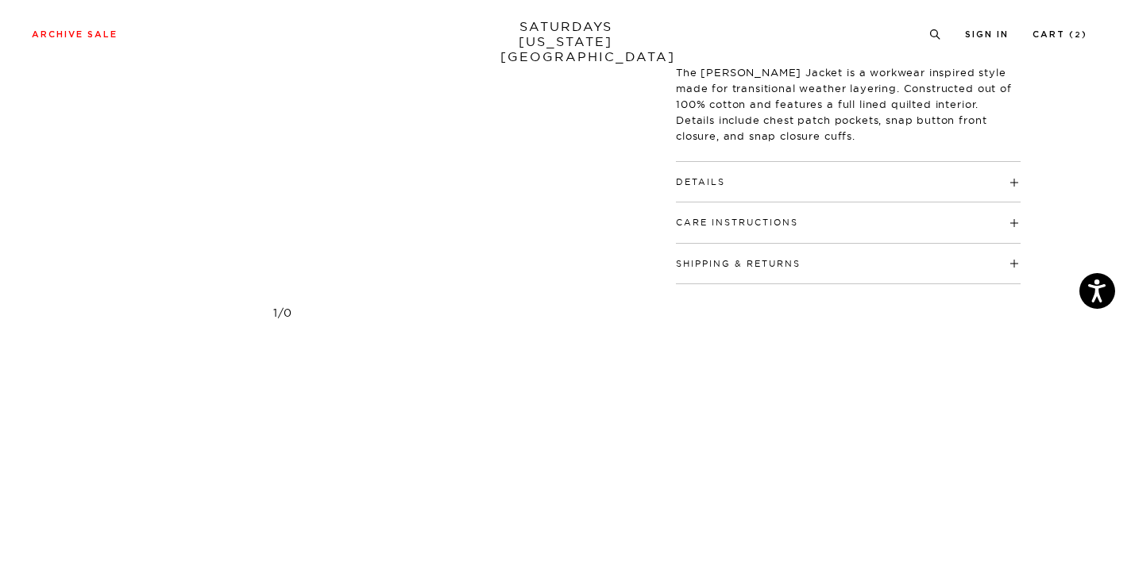
scroll to position [133, 0]
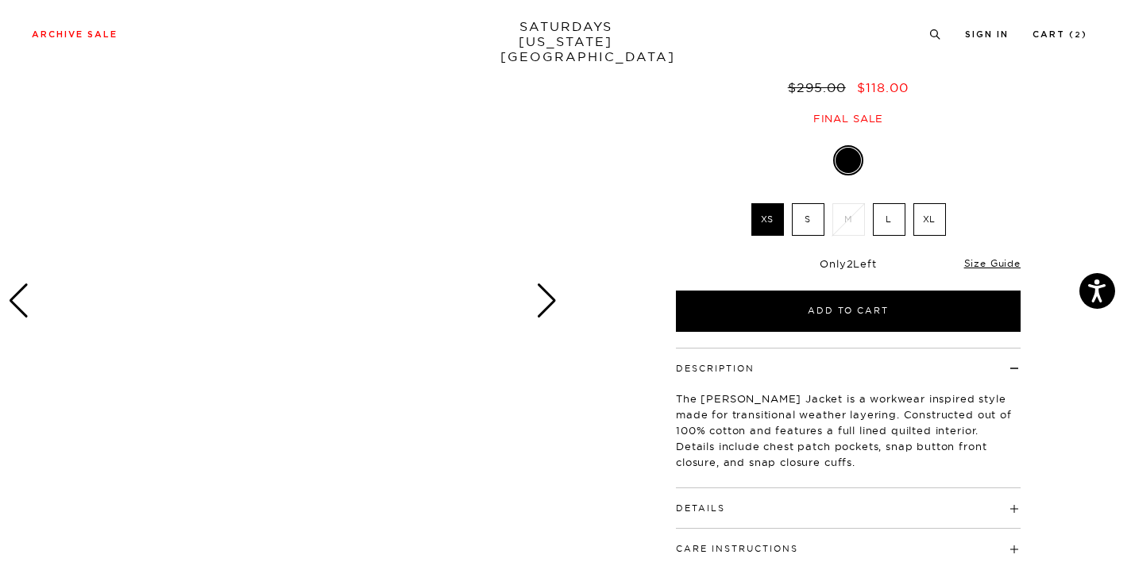
click at [547, 301] on div "Next slide" at bounding box center [546, 301] width 21 height 35
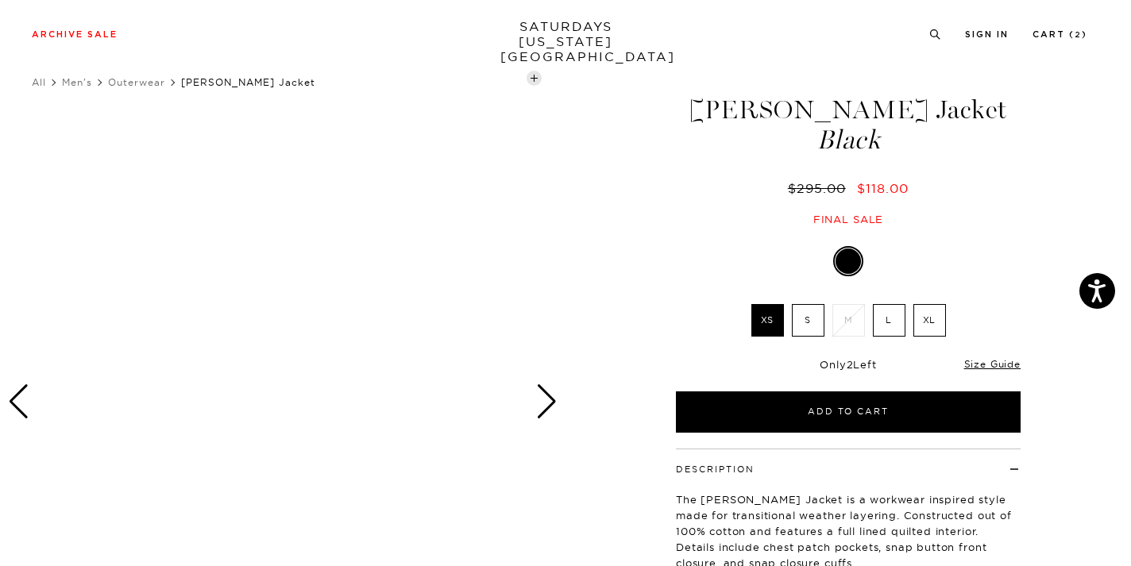
scroll to position [0, 0]
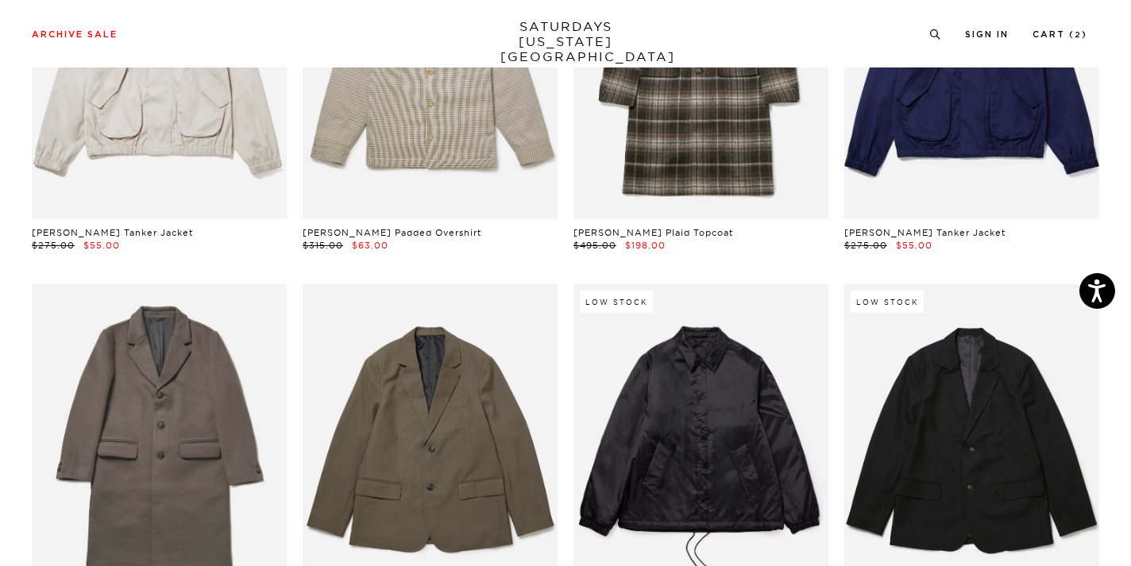
scroll to position [1925, 0]
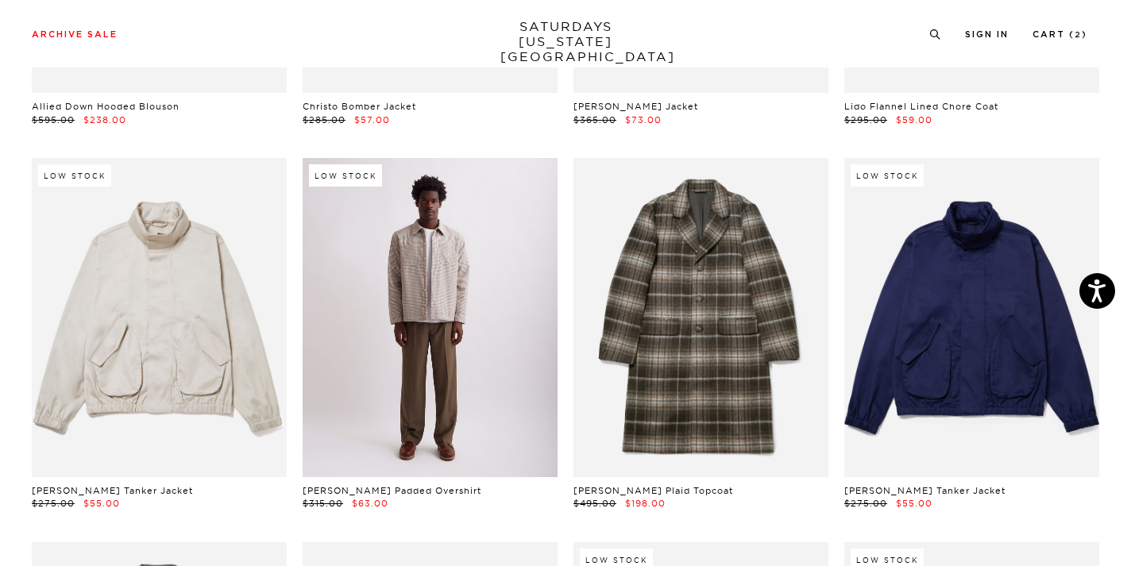
click at [446, 313] on link at bounding box center [430, 317] width 255 height 319
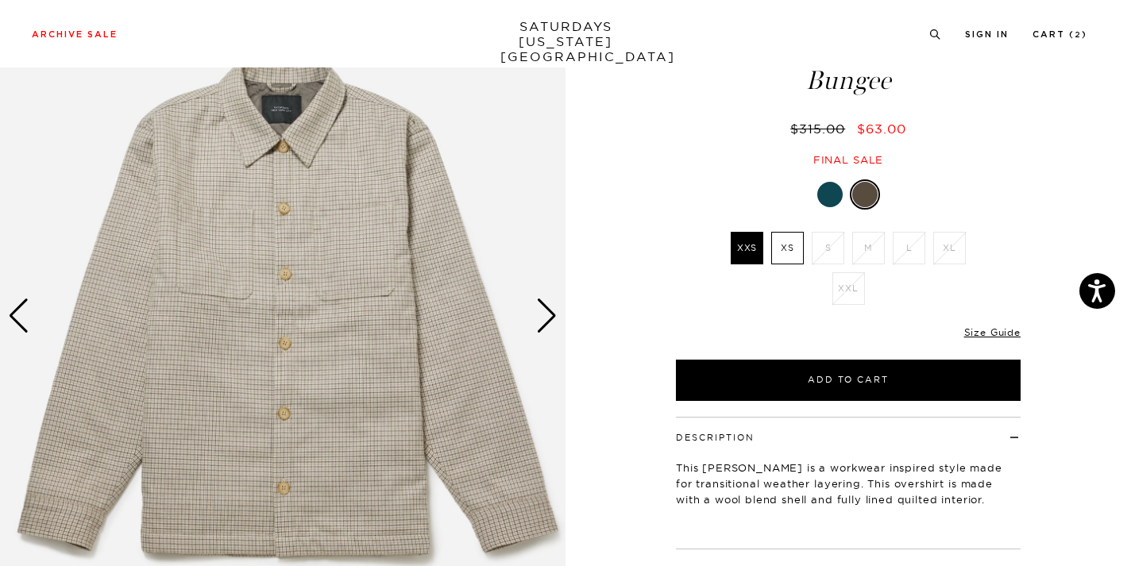
scroll to position [118, 0]
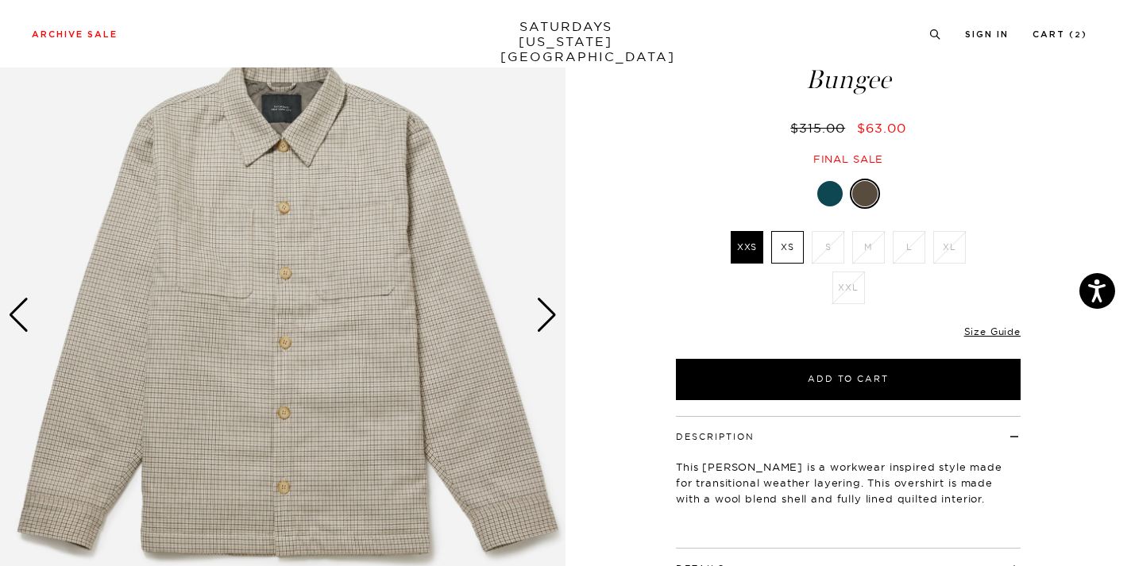
click at [548, 326] on div "Next slide" at bounding box center [546, 315] width 21 height 35
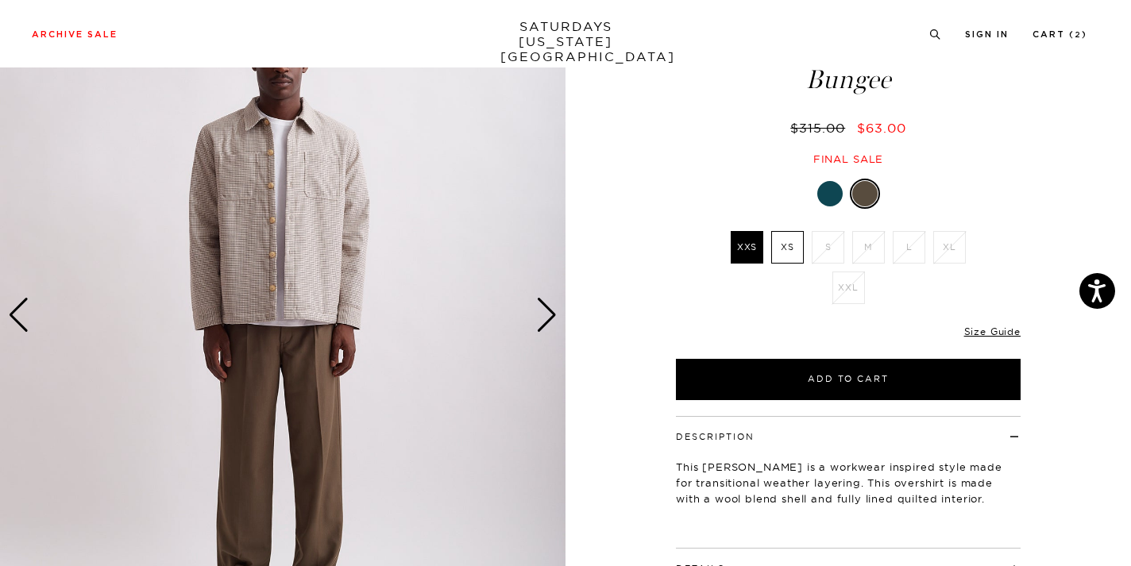
click at [548, 326] on div "Next slide" at bounding box center [546, 315] width 21 height 35
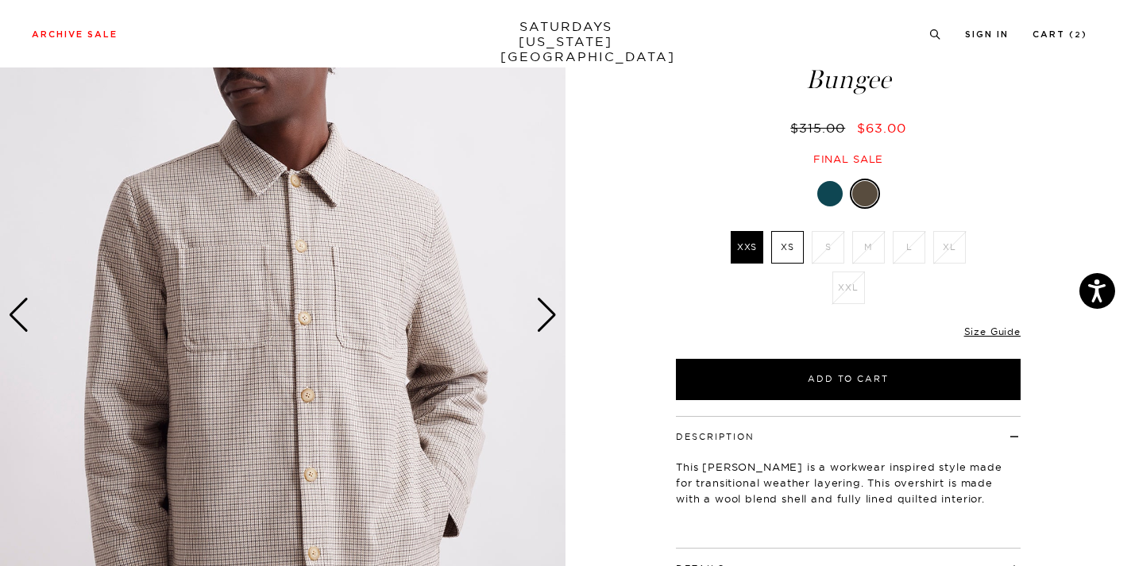
click at [548, 326] on div "Next slide" at bounding box center [546, 315] width 21 height 35
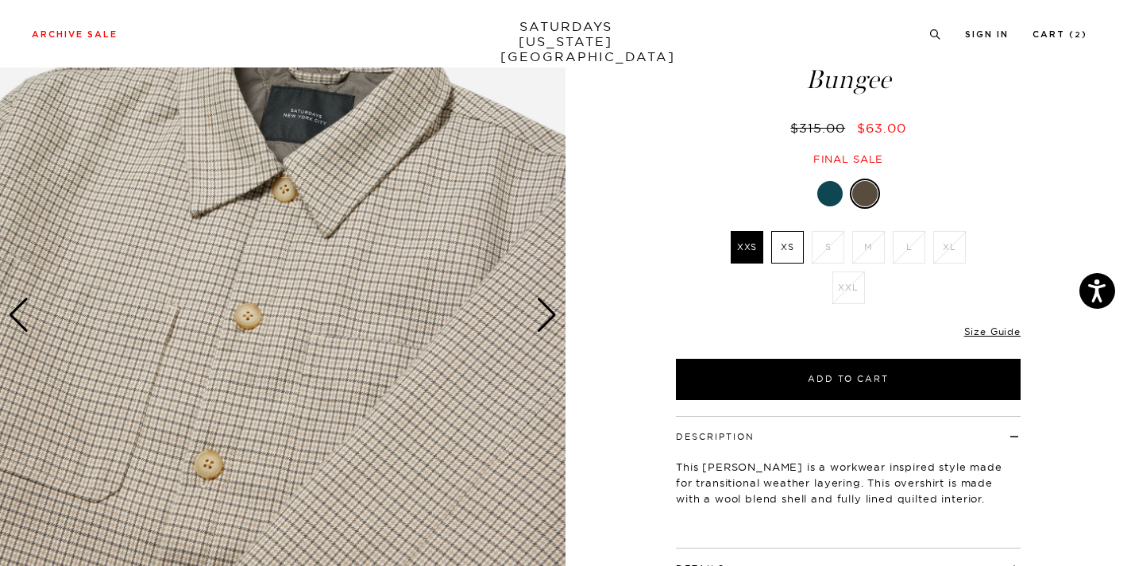
click at [548, 326] on div "Next slide" at bounding box center [546, 315] width 21 height 35
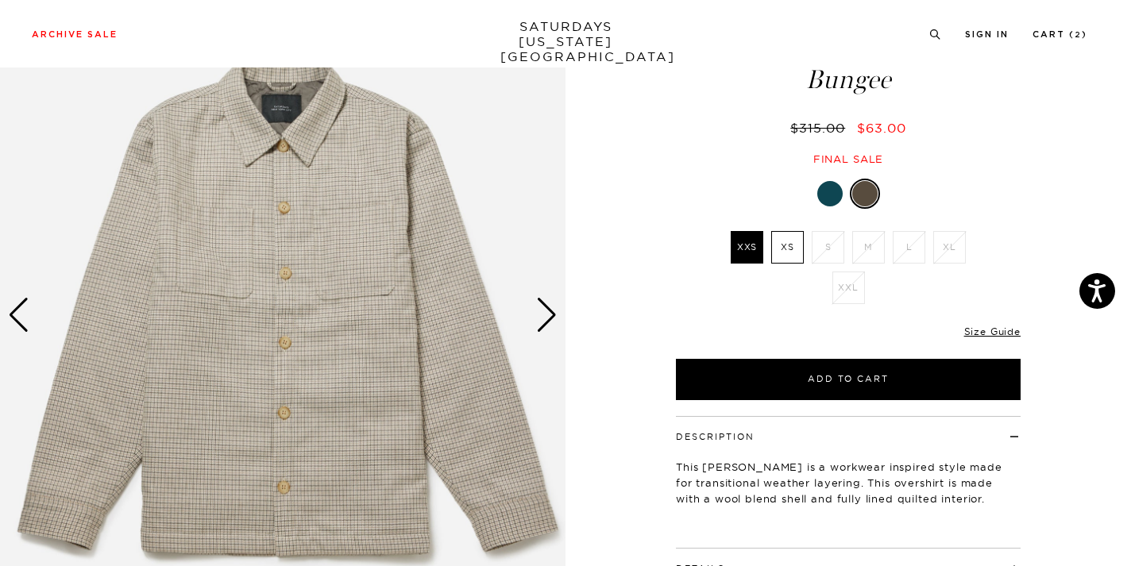
click at [548, 326] on div "Next slide" at bounding box center [546, 315] width 21 height 35
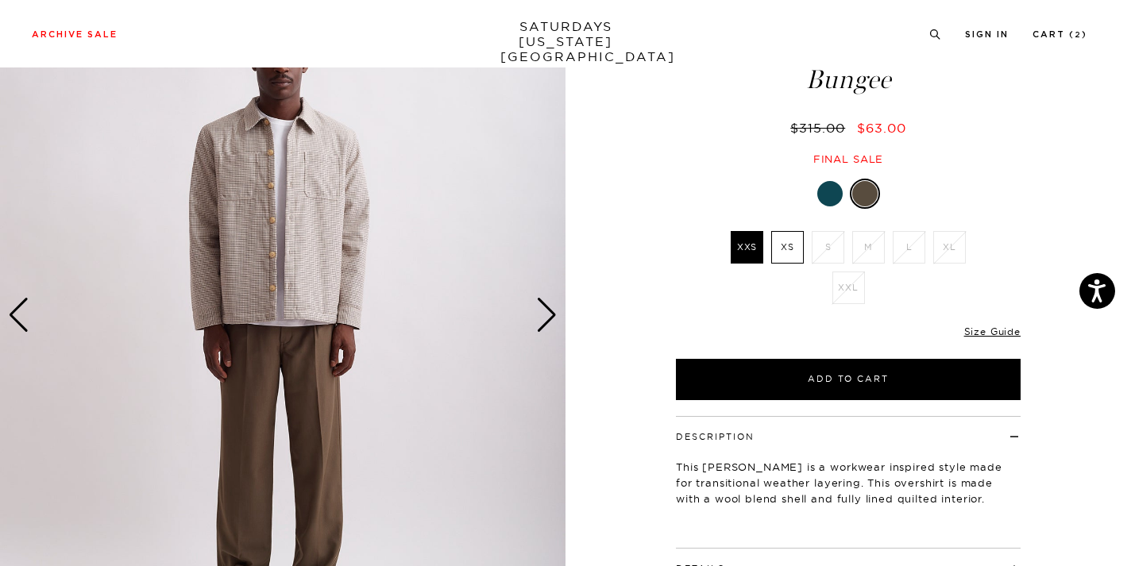
click at [548, 326] on div "Next slide" at bounding box center [546, 315] width 21 height 35
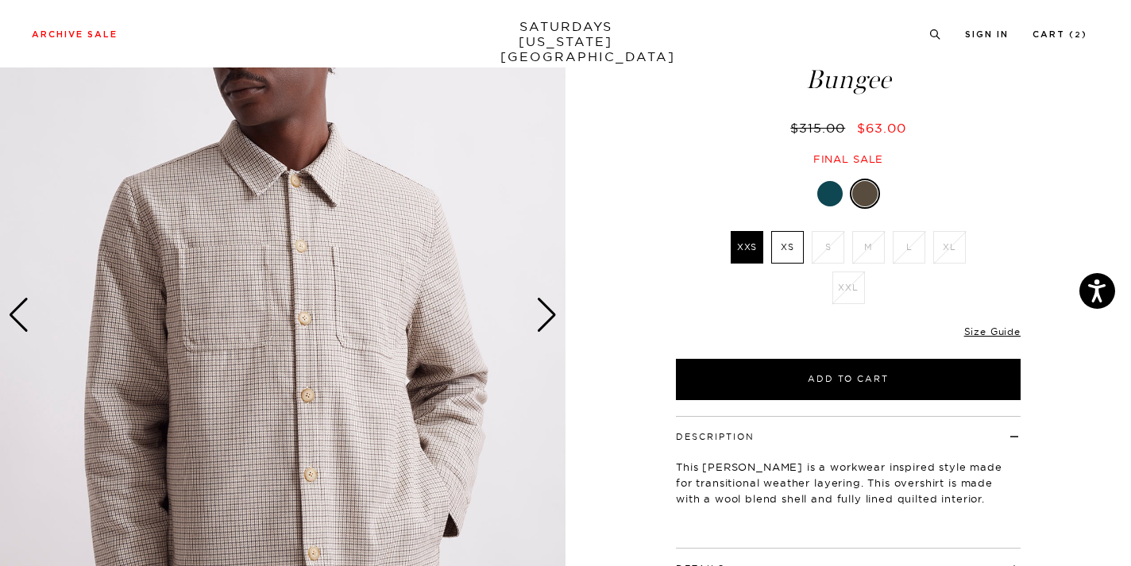
click at [549, 325] on div "Next slide" at bounding box center [546, 315] width 21 height 35
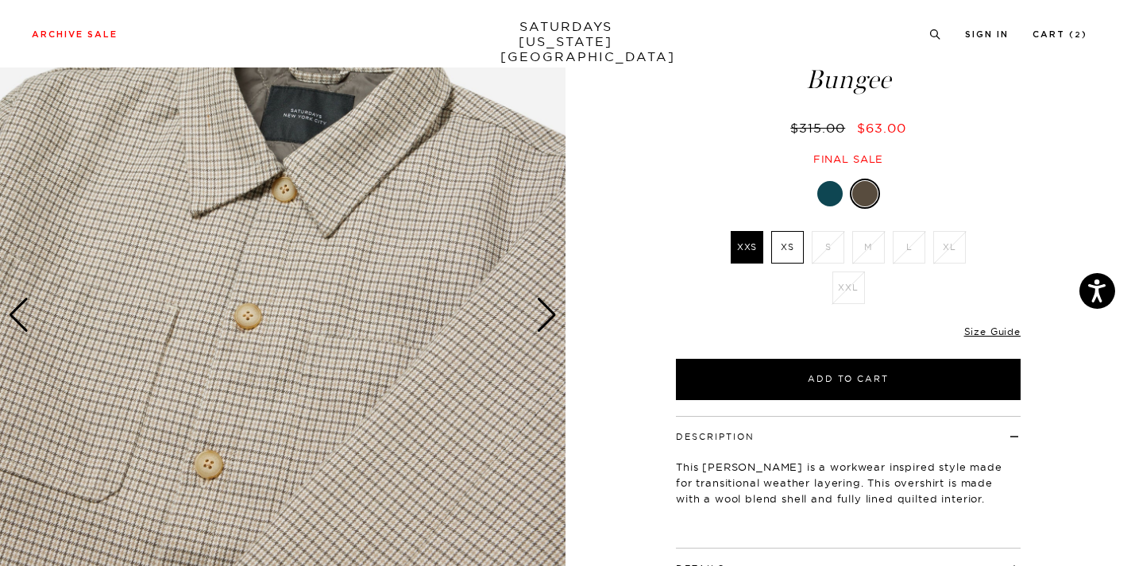
click at [549, 325] on div "Next slide" at bounding box center [546, 315] width 21 height 35
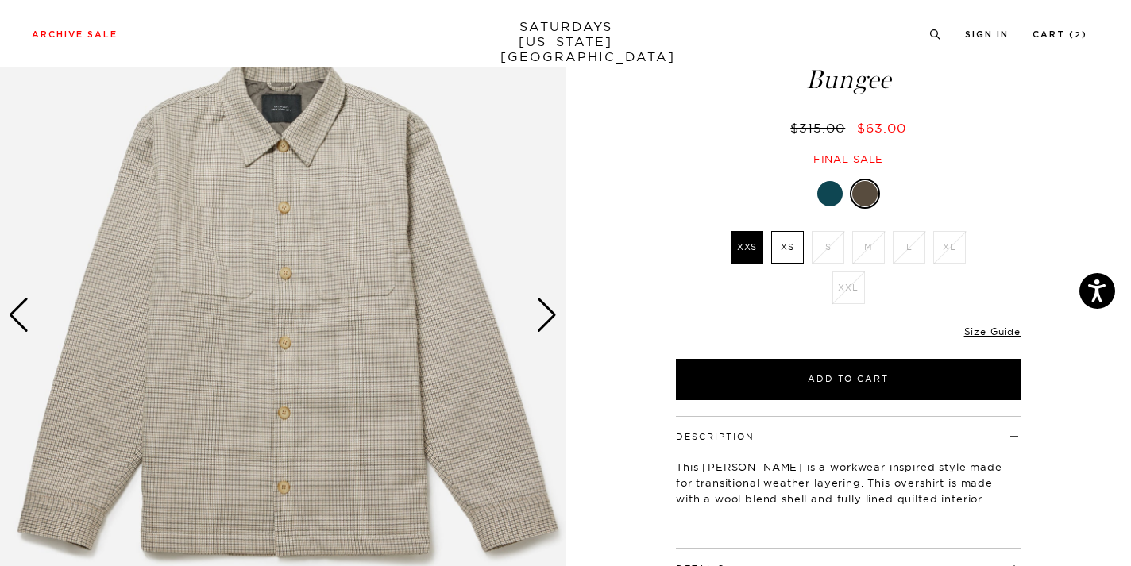
click at [549, 325] on div "Next slide" at bounding box center [546, 315] width 21 height 35
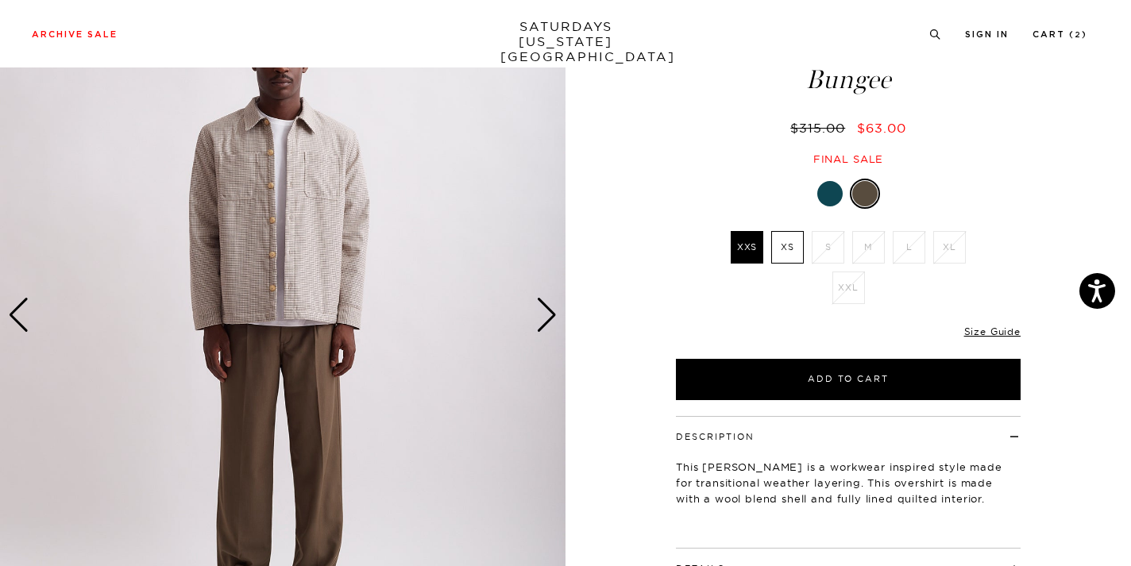
click at [832, 179] on div at bounding box center [848, 194] width 345 height 30
click at [841, 181] on div at bounding box center [829, 193] width 25 height 25
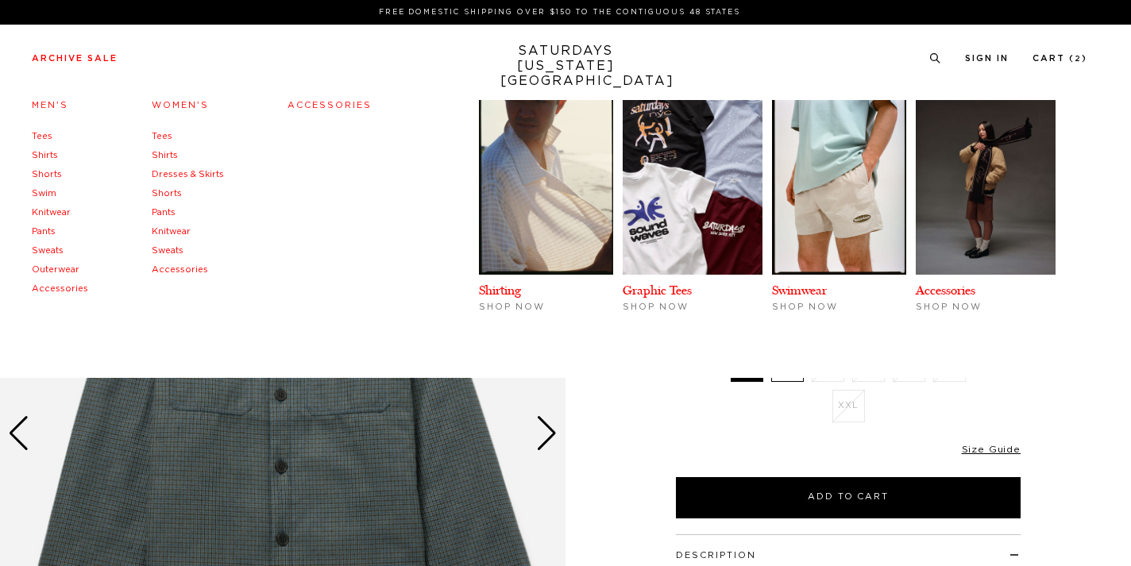
click at [75, 52] on li "Archive Sale Men's Tees Shirts Shorts Swim Knitwear Pants Sweats Outerwear" at bounding box center [75, 58] width 86 height 14
click at [323, 108] on link "Accessories" at bounding box center [317, 105] width 81 height 11
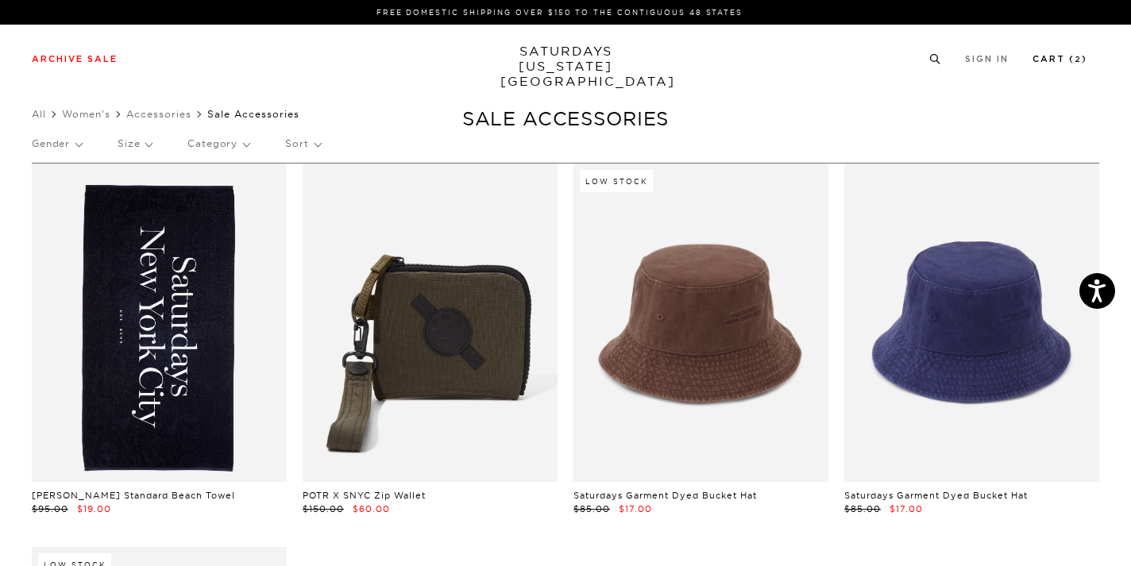
click at [1059, 60] on link "Cart ( 2 )" at bounding box center [1060, 59] width 55 height 9
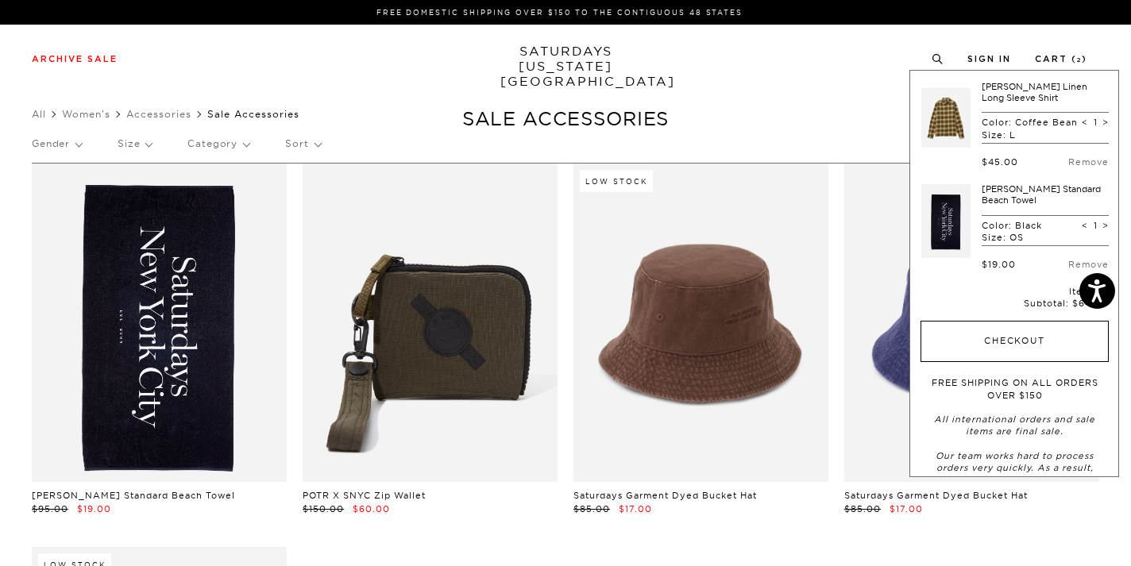
click at [1010, 357] on button "Checkout" at bounding box center [1015, 341] width 188 height 41
